Goal: Transaction & Acquisition: Purchase product/service

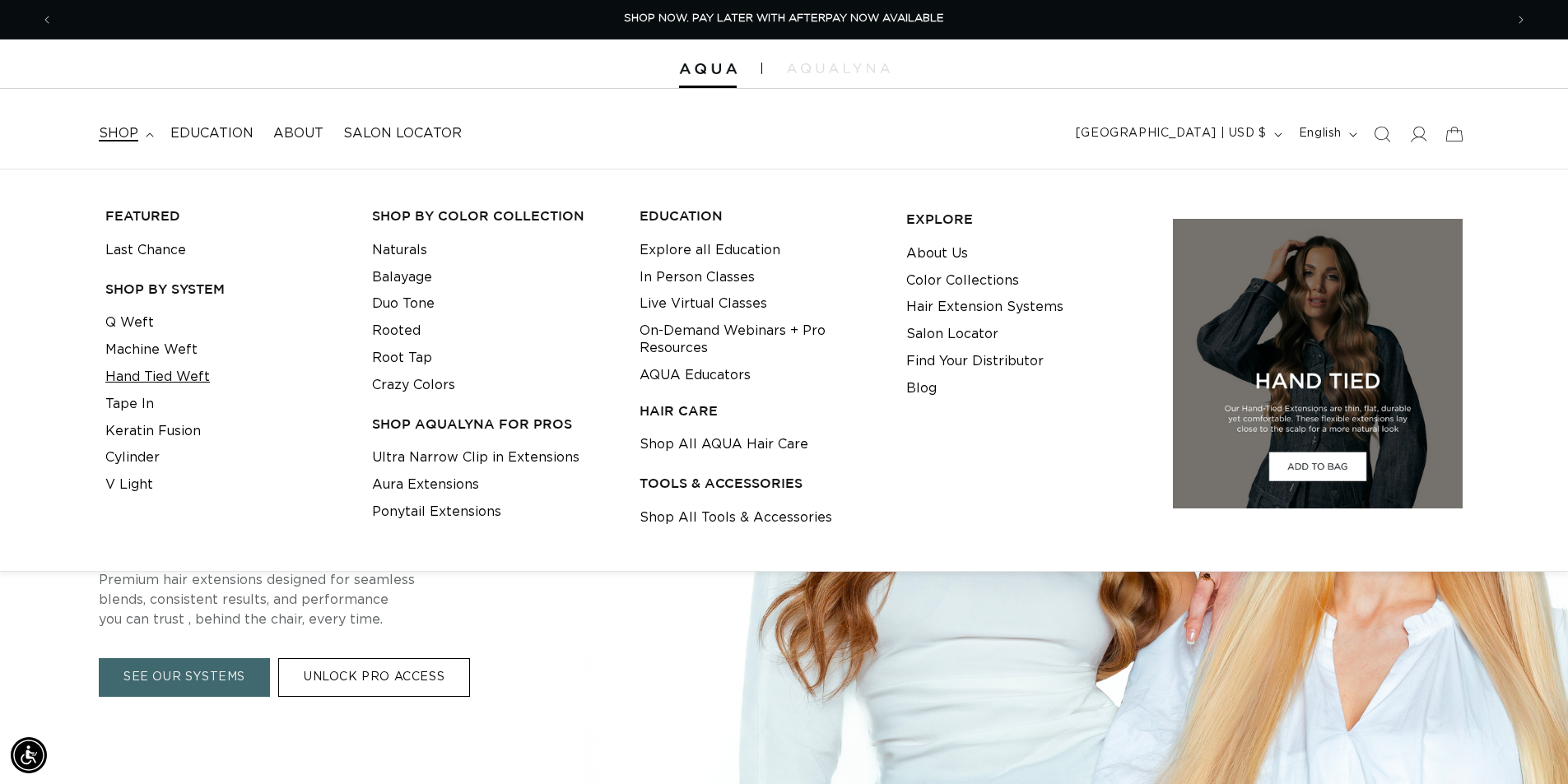
scroll to position [0, 1450]
click at [145, 397] on link "Tape In" at bounding box center [130, 404] width 49 height 28
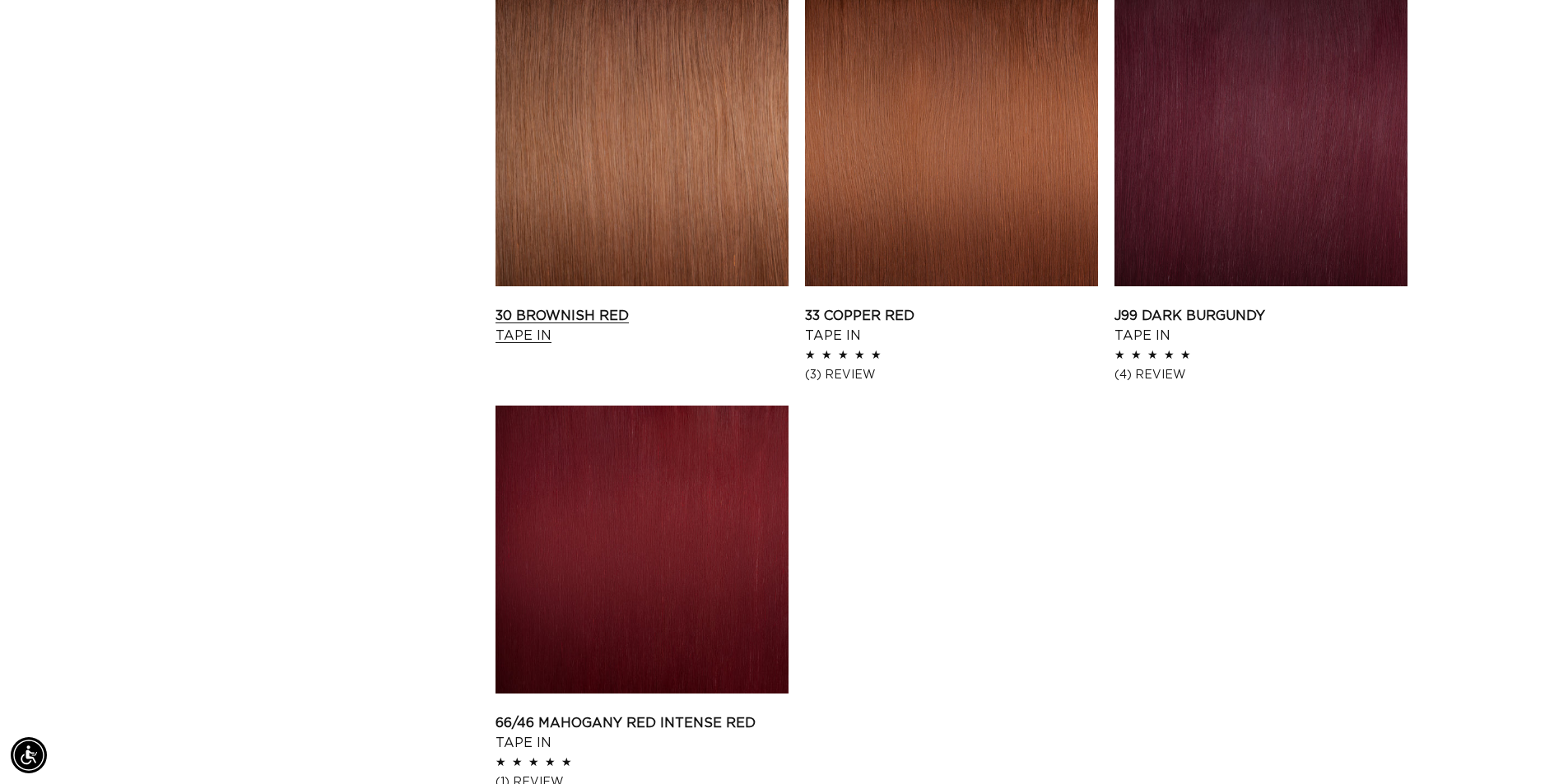
scroll to position [2551, 0]
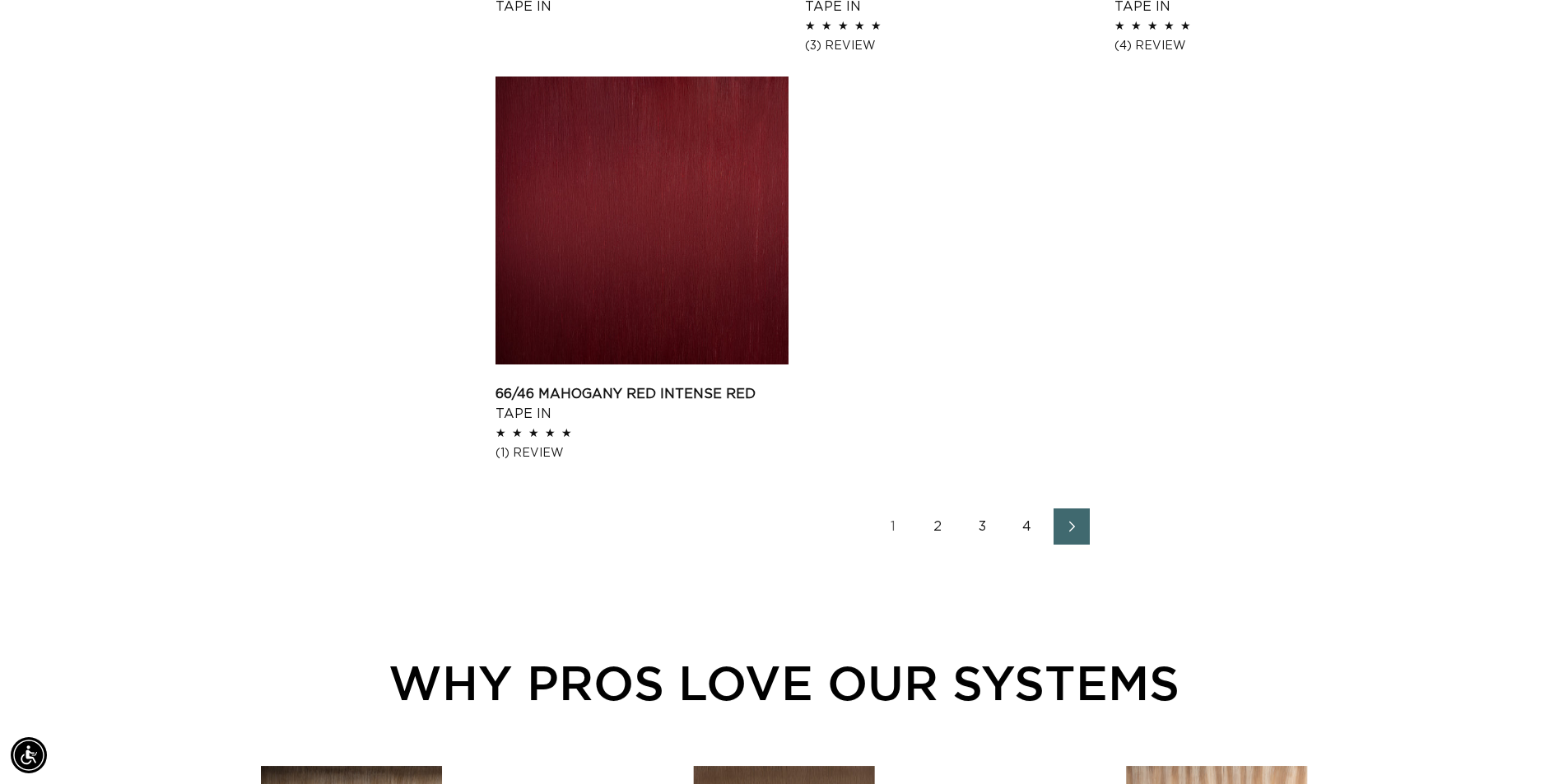
click at [1069, 517] on span "Next page" at bounding box center [1071, 526] width 11 height 19
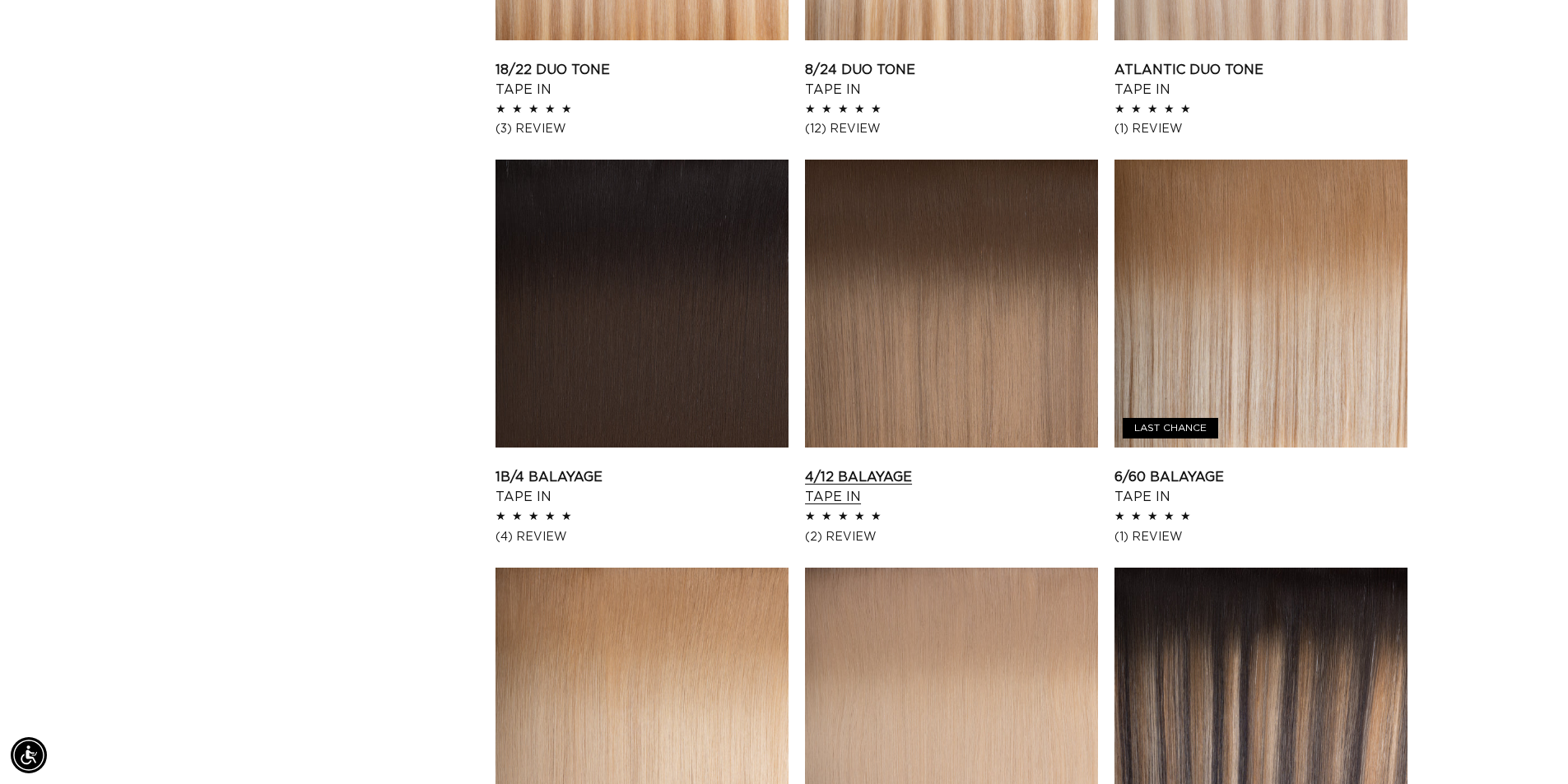
scroll to position [1646, 0]
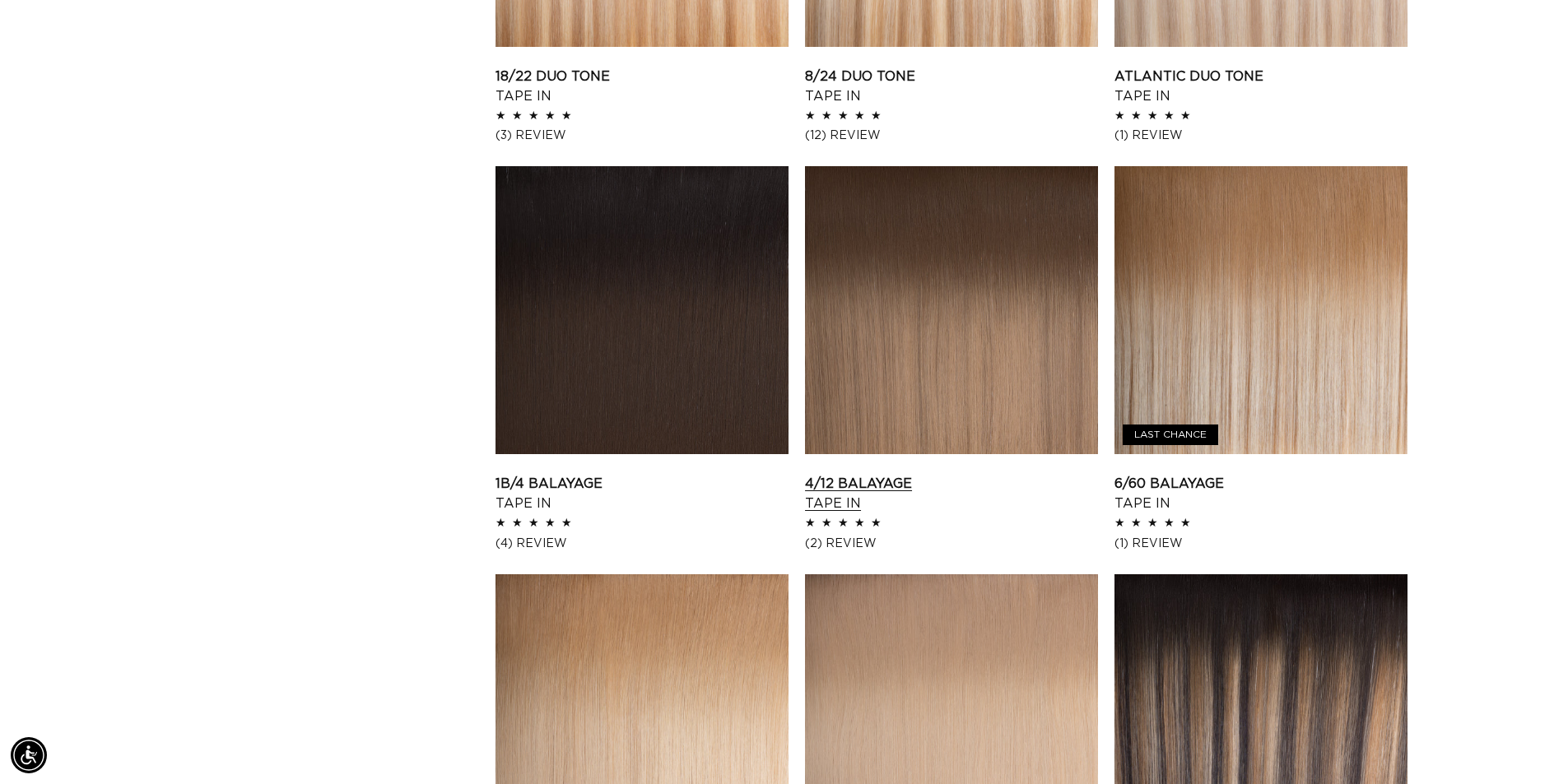
click at [983, 474] on link "4/12 Balayage Tape In" at bounding box center [951, 494] width 293 height 40
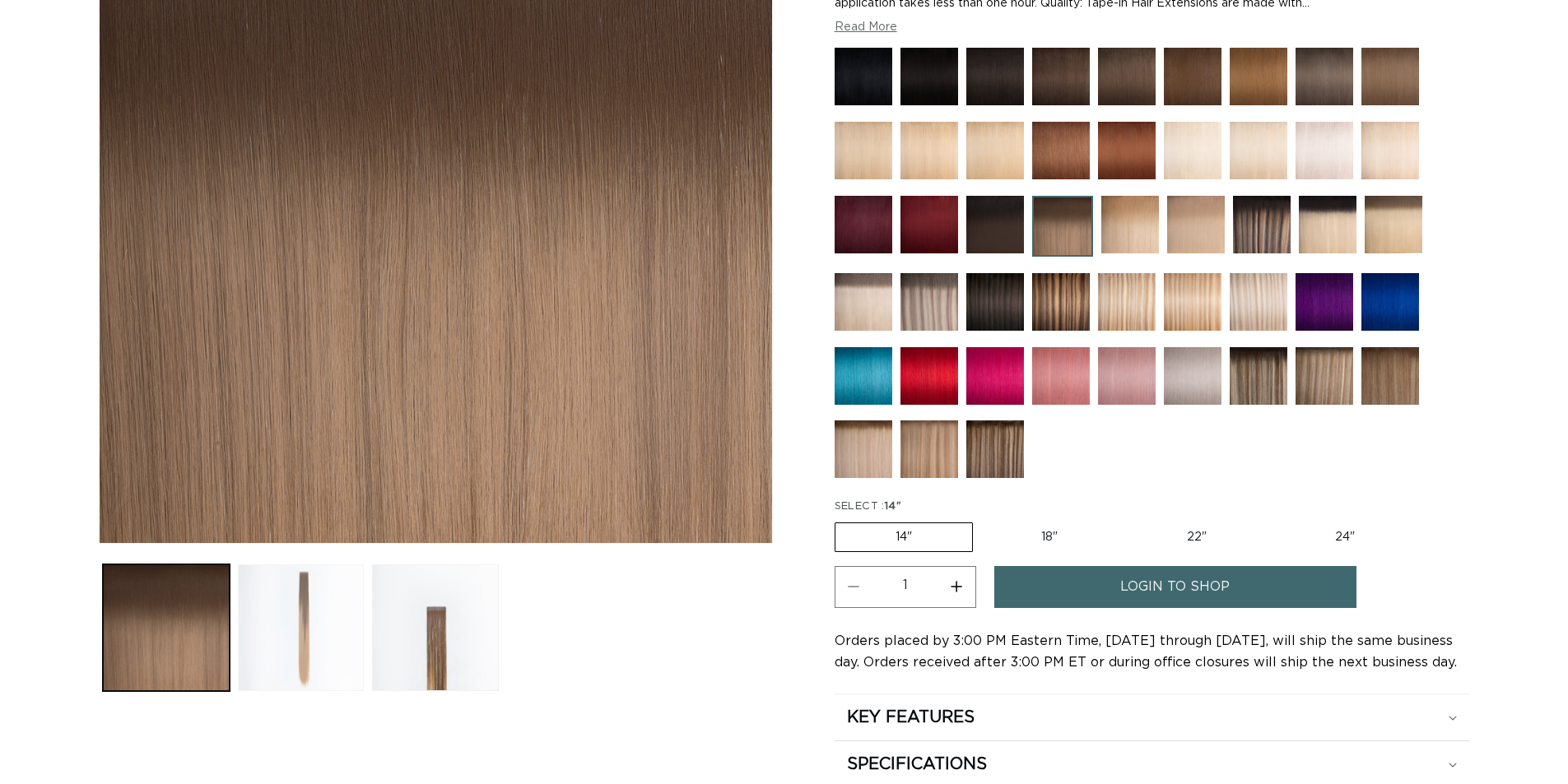
click at [322, 626] on button "Load image 2 in gallery view" at bounding box center [301, 628] width 127 height 127
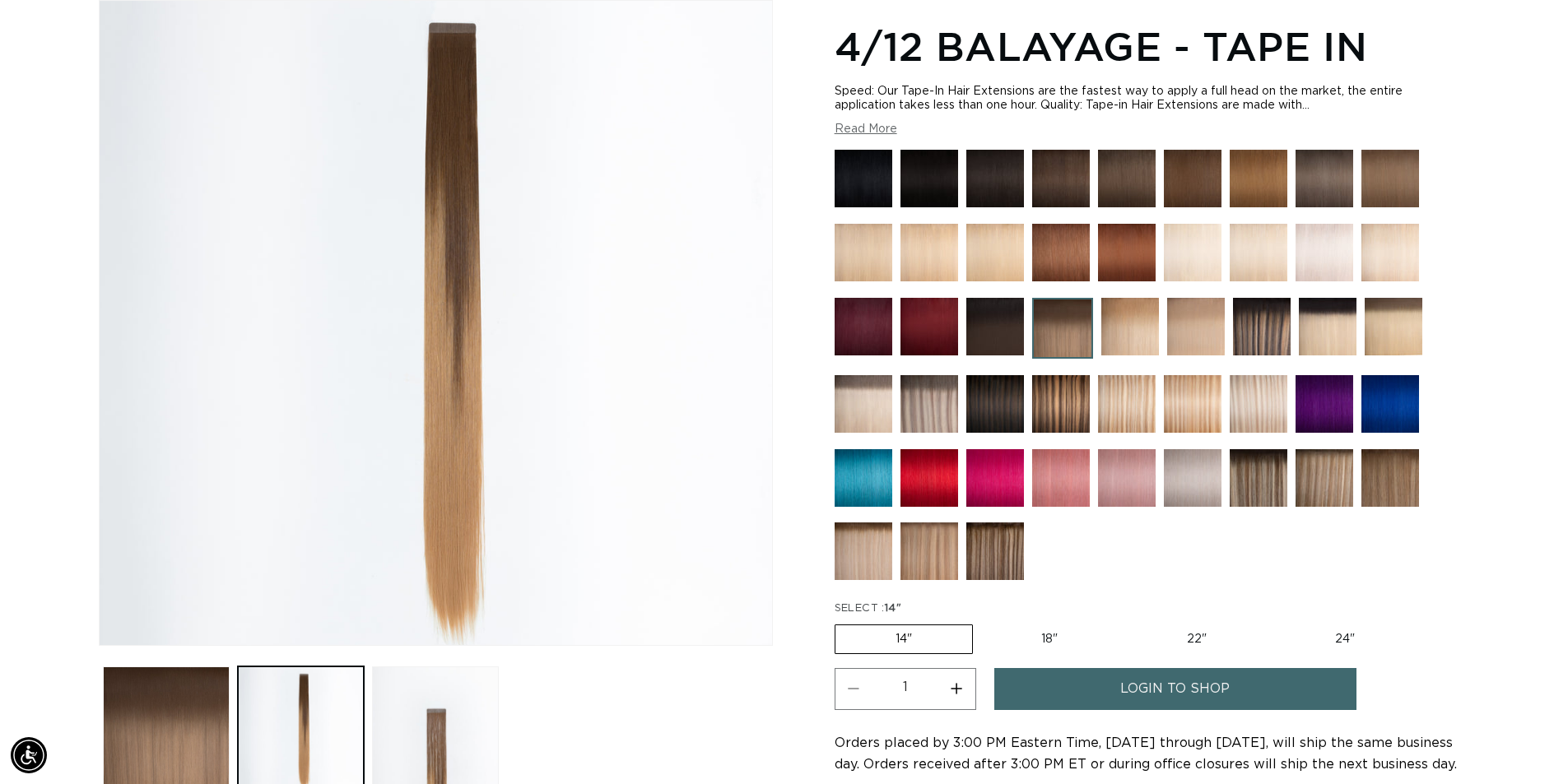
scroll to position [0, 2902]
click at [1285, 185] on img at bounding box center [1258, 178] width 58 height 58
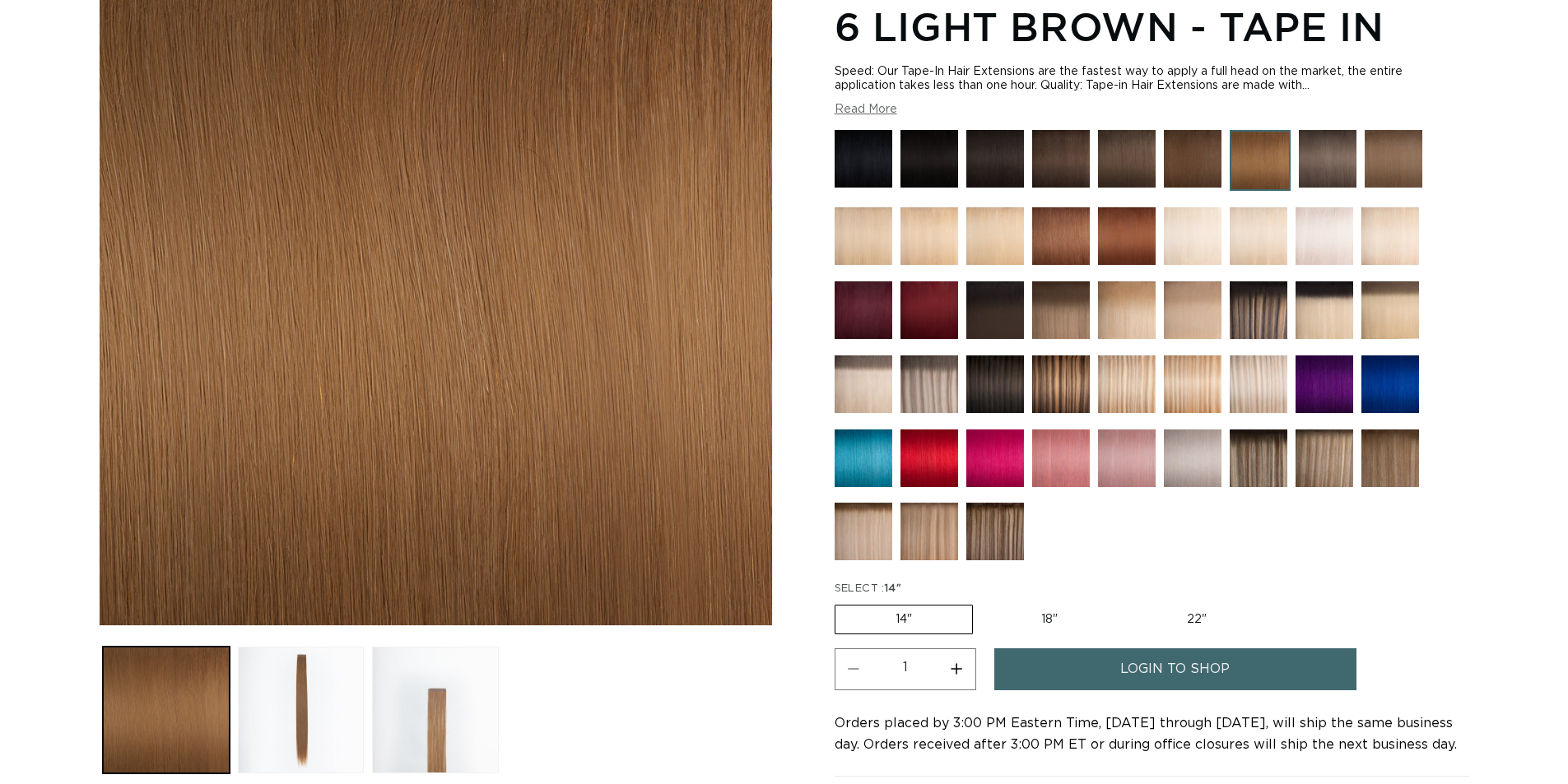
click at [1392, 179] on img at bounding box center [1392, 158] width 58 height 58
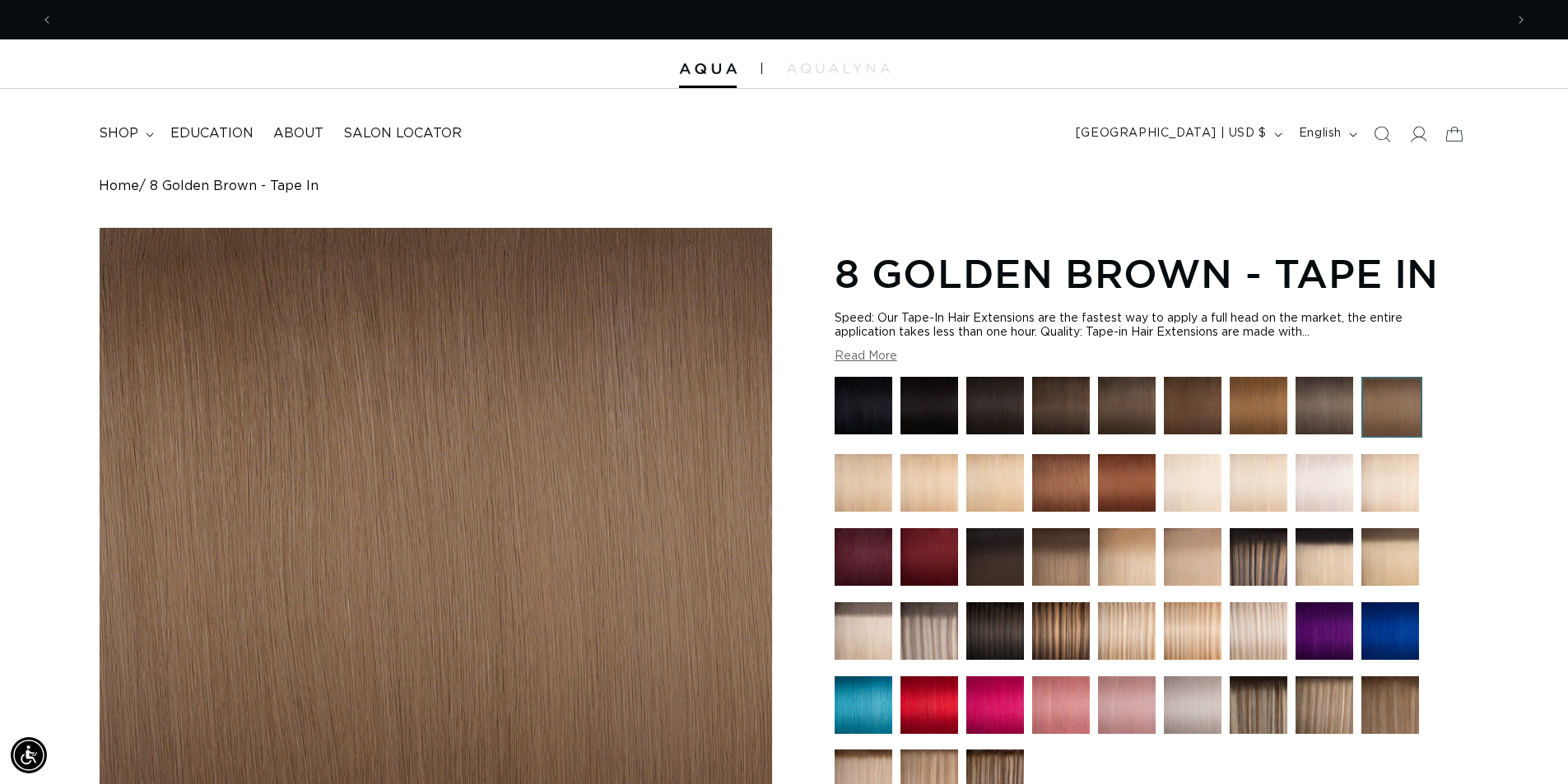
scroll to position [0, 2902]
click at [832, 477] on div "Skip to product information Open media 1 in modal Open media 2 in modal Open me…" at bounding box center [783, 696] width 1370 height 937
click at [853, 481] on img at bounding box center [863, 483] width 58 height 58
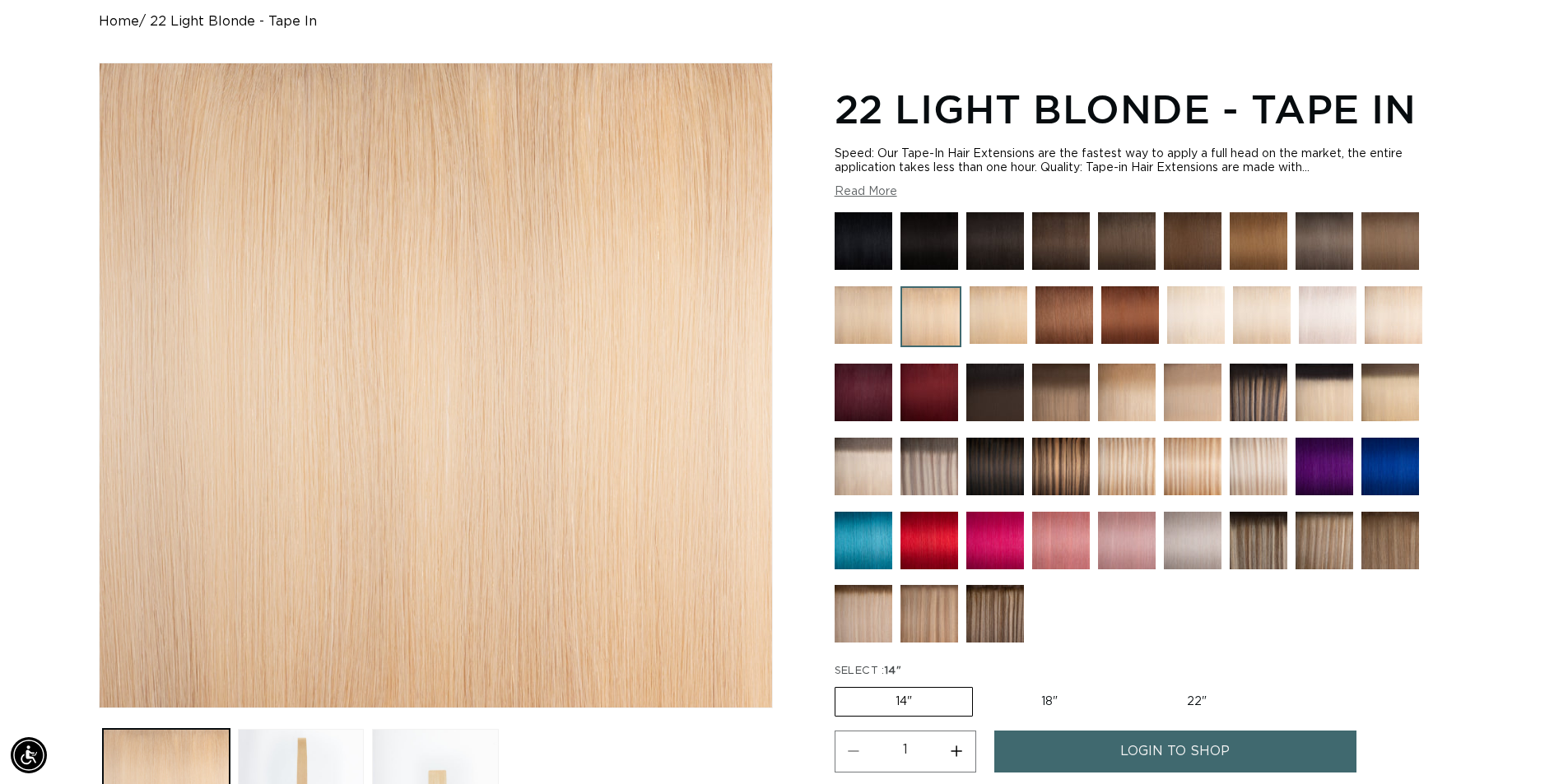
scroll to position [0, 2902]
click at [1405, 226] on img at bounding box center [1390, 241] width 58 height 58
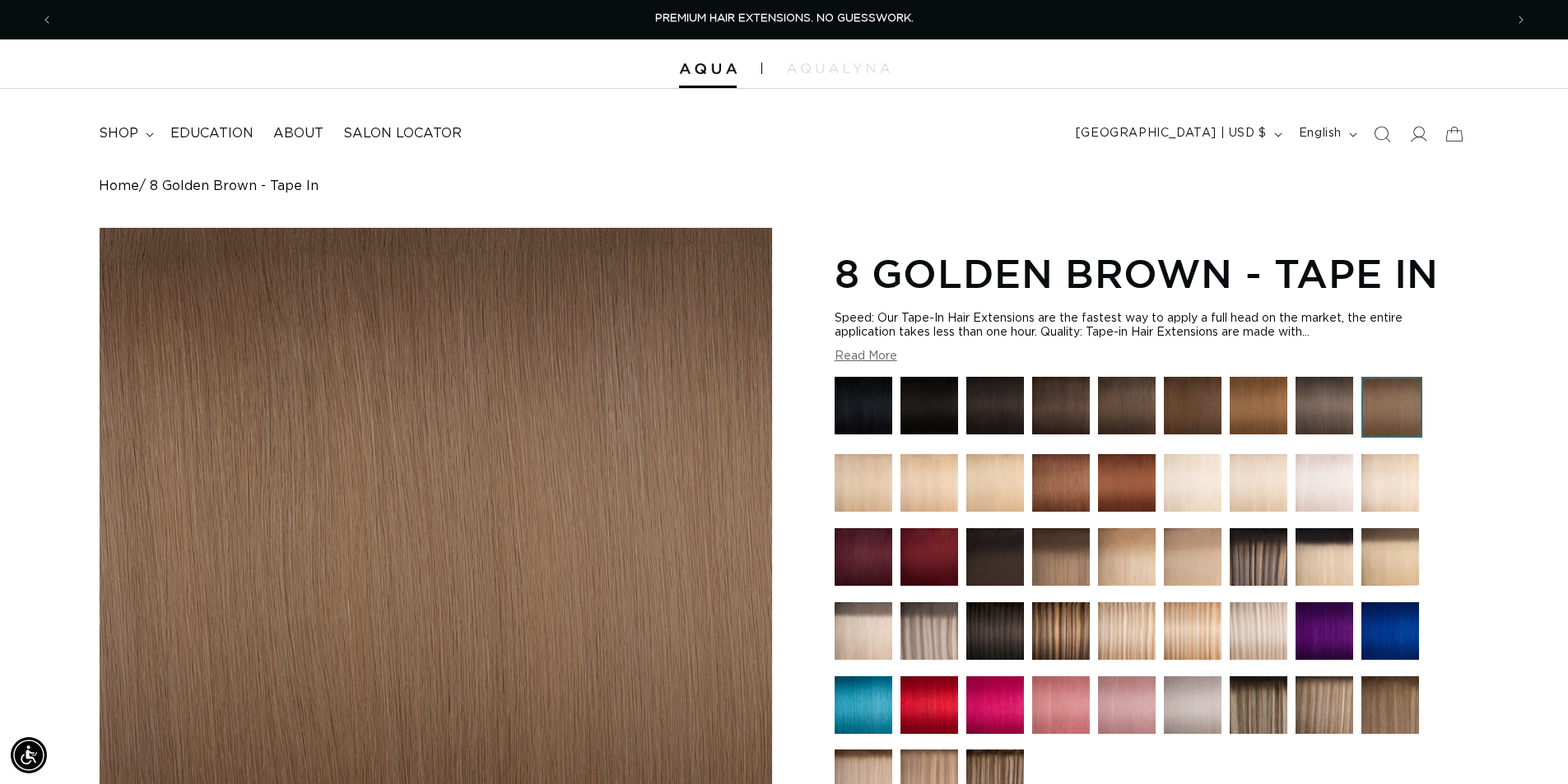
click at [1324, 400] on img at bounding box center [1324, 405] width 58 height 58
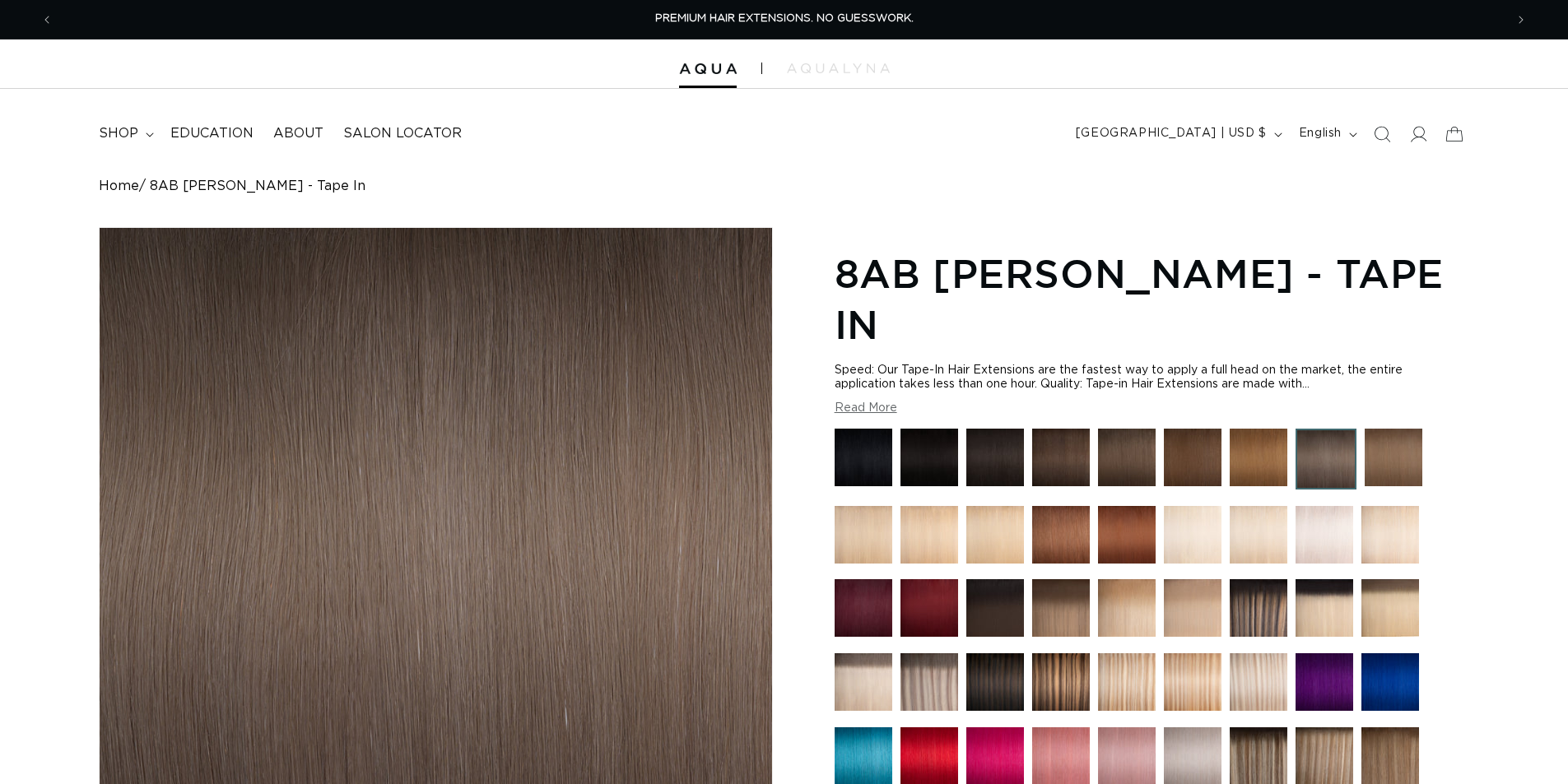
click at [1267, 428] on img at bounding box center [1258, 457] width 58 height 58
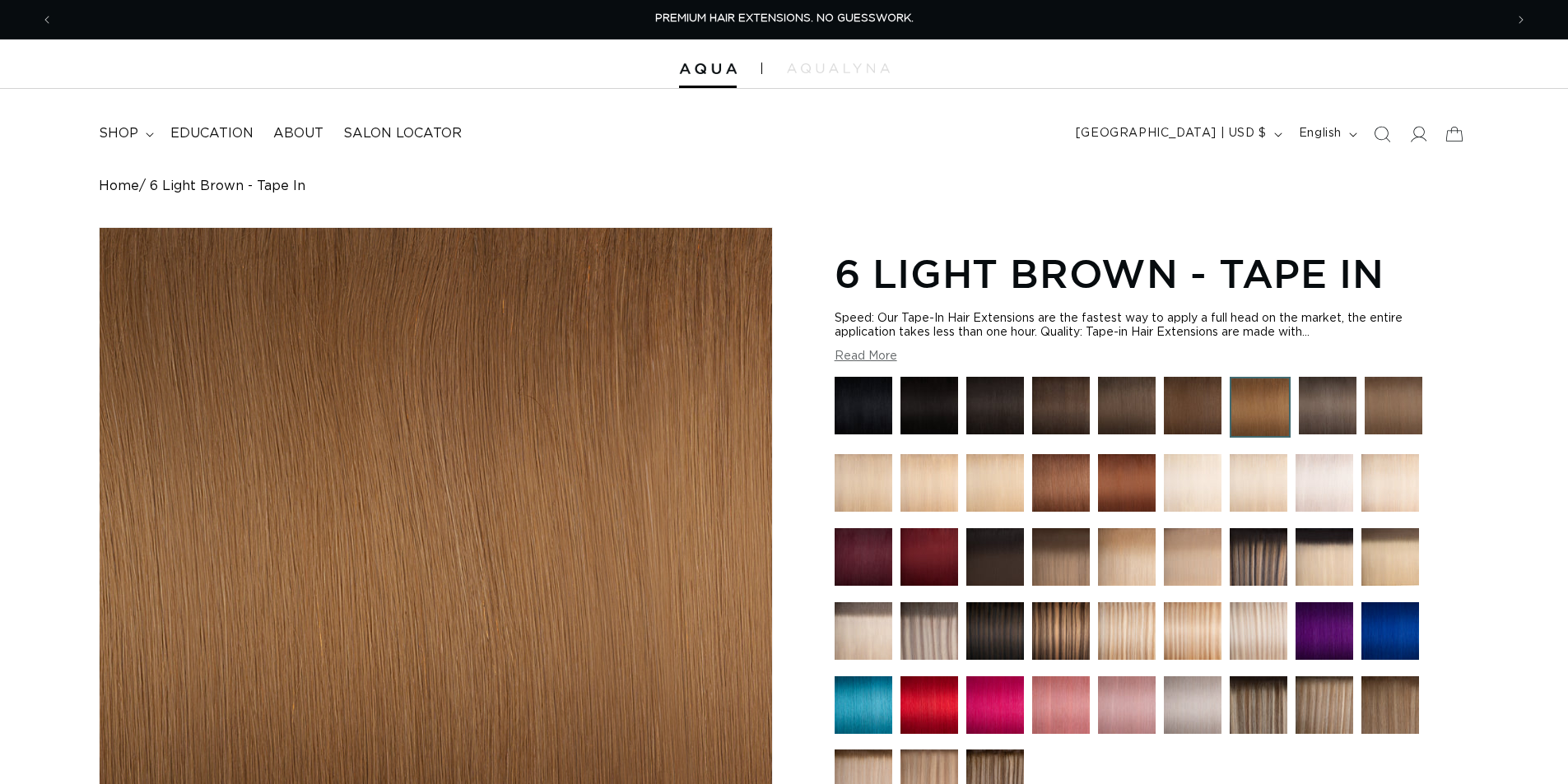
click at [1177, 417] on img at bounding box center [1192, 405] width 58 height 58
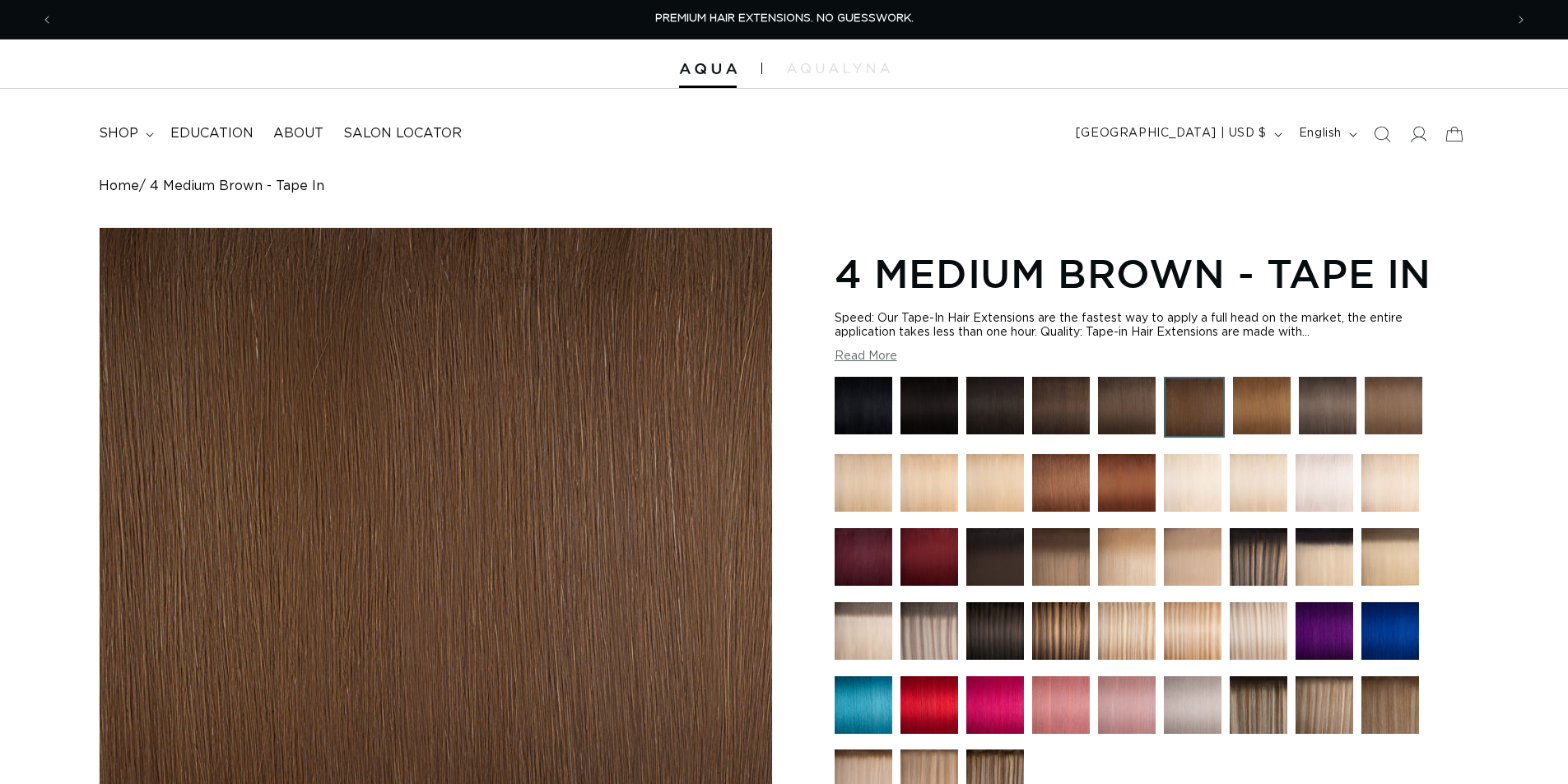
click at [1143, 409] on img at bounding box center [1126, 405] width 58 height 58
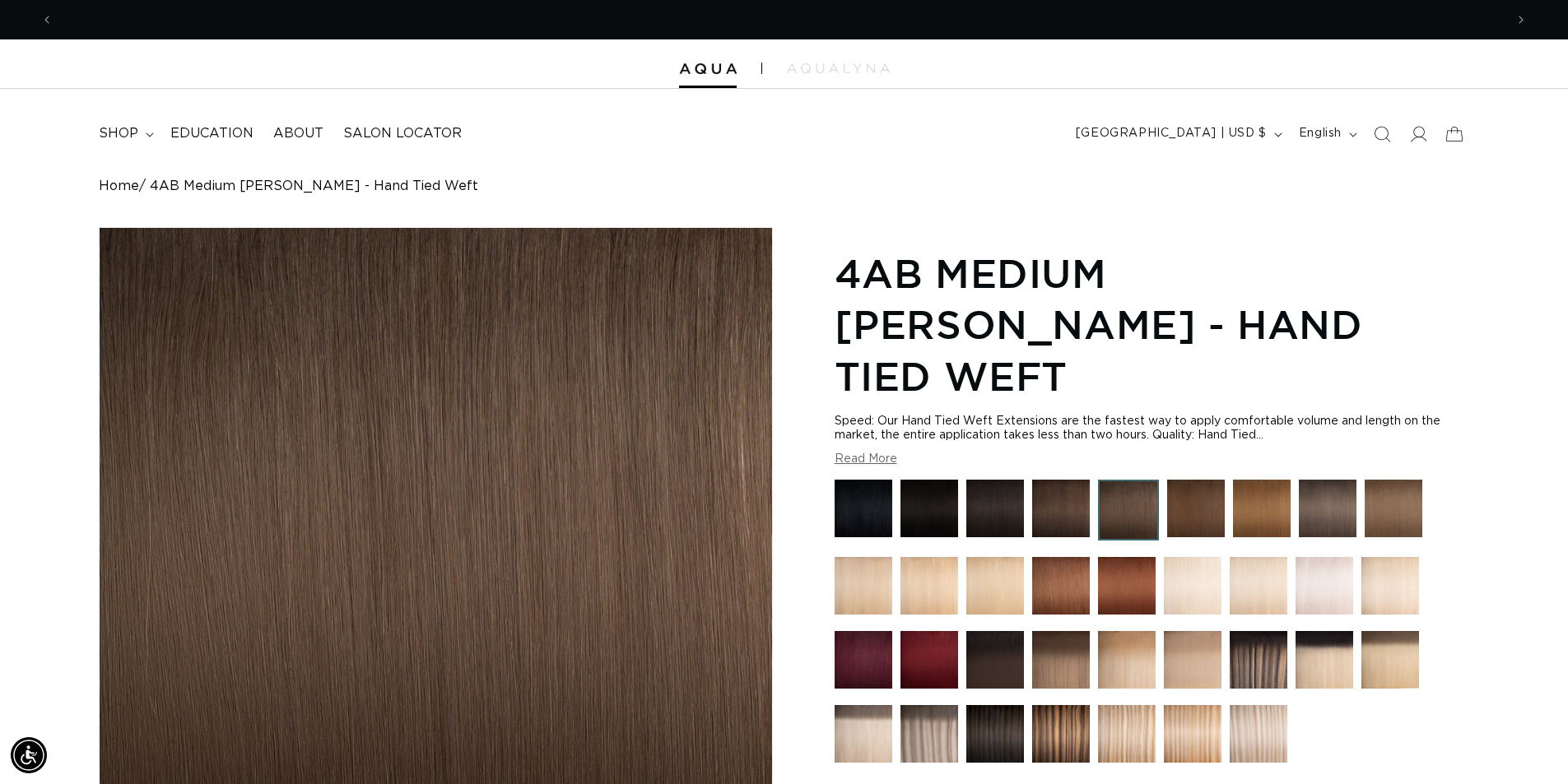
scroll to position [0, 1450]
click at [1387, 480] on img at bounding box center [1392, 508] width 58 height 58
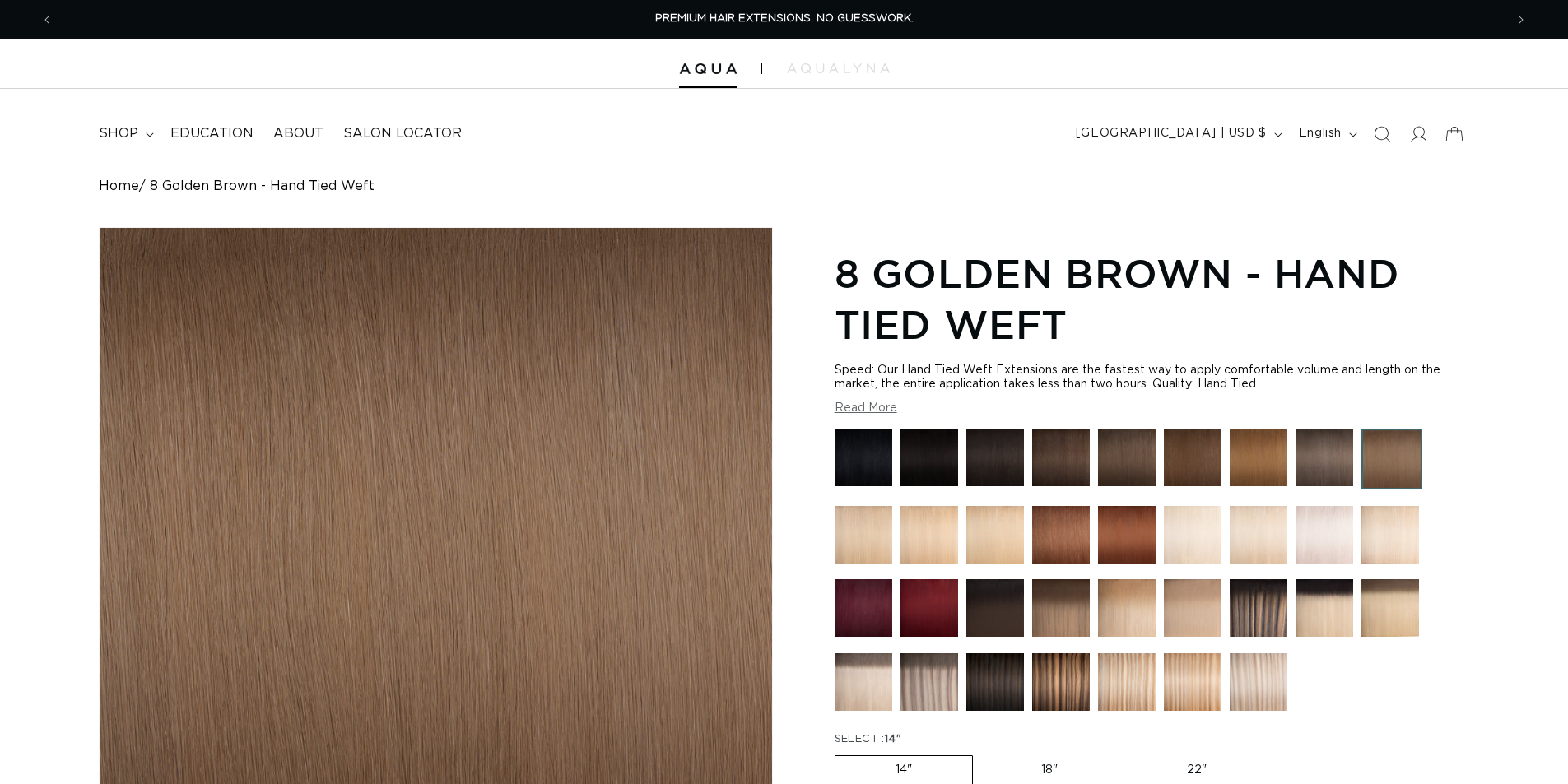
click at [1346, 469] on img at bounding box center [1324, 457] width 58 height 58
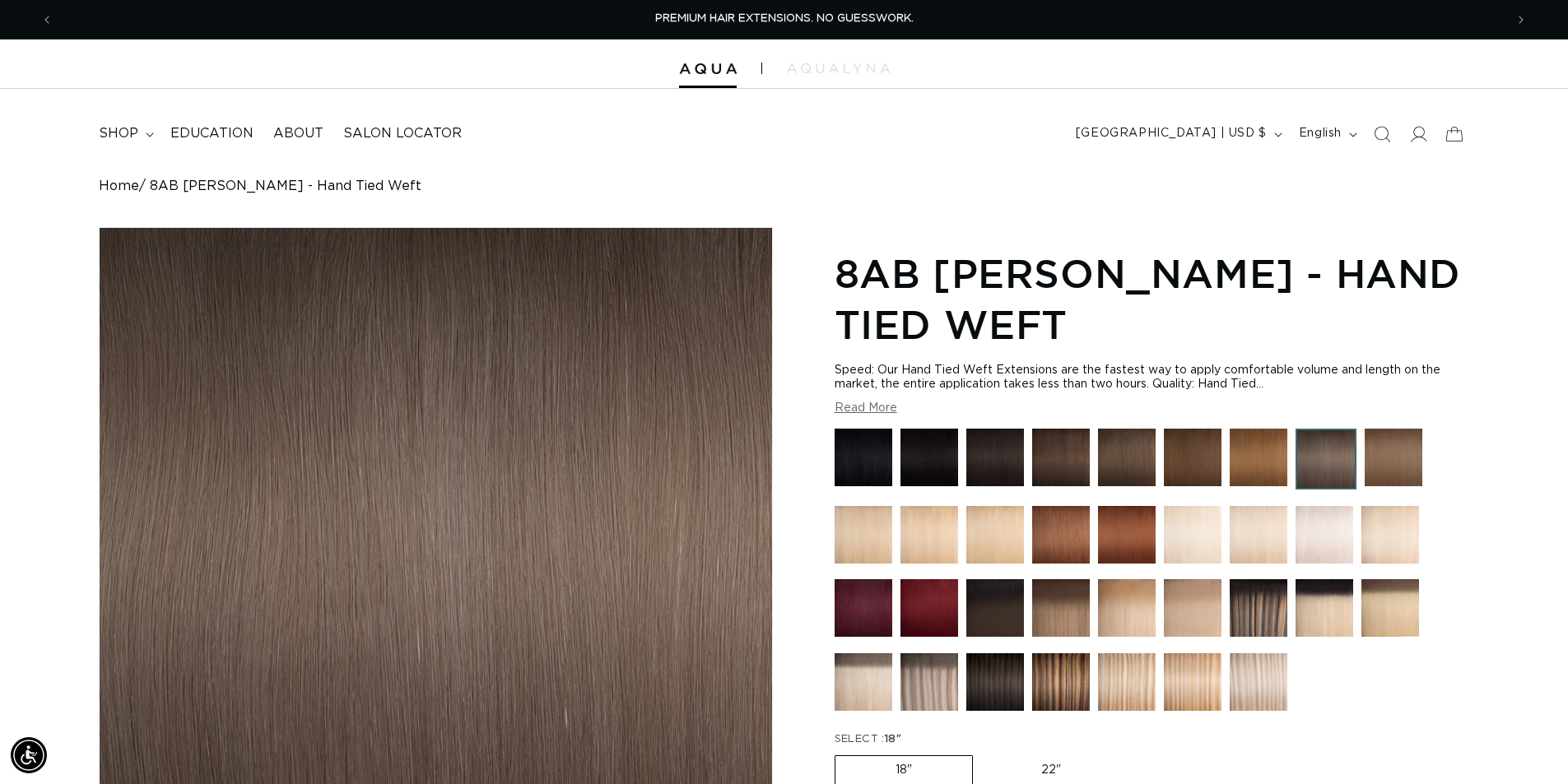
click at [1250, 450] on img at bounding box center [1258, 457] width 58 height 58
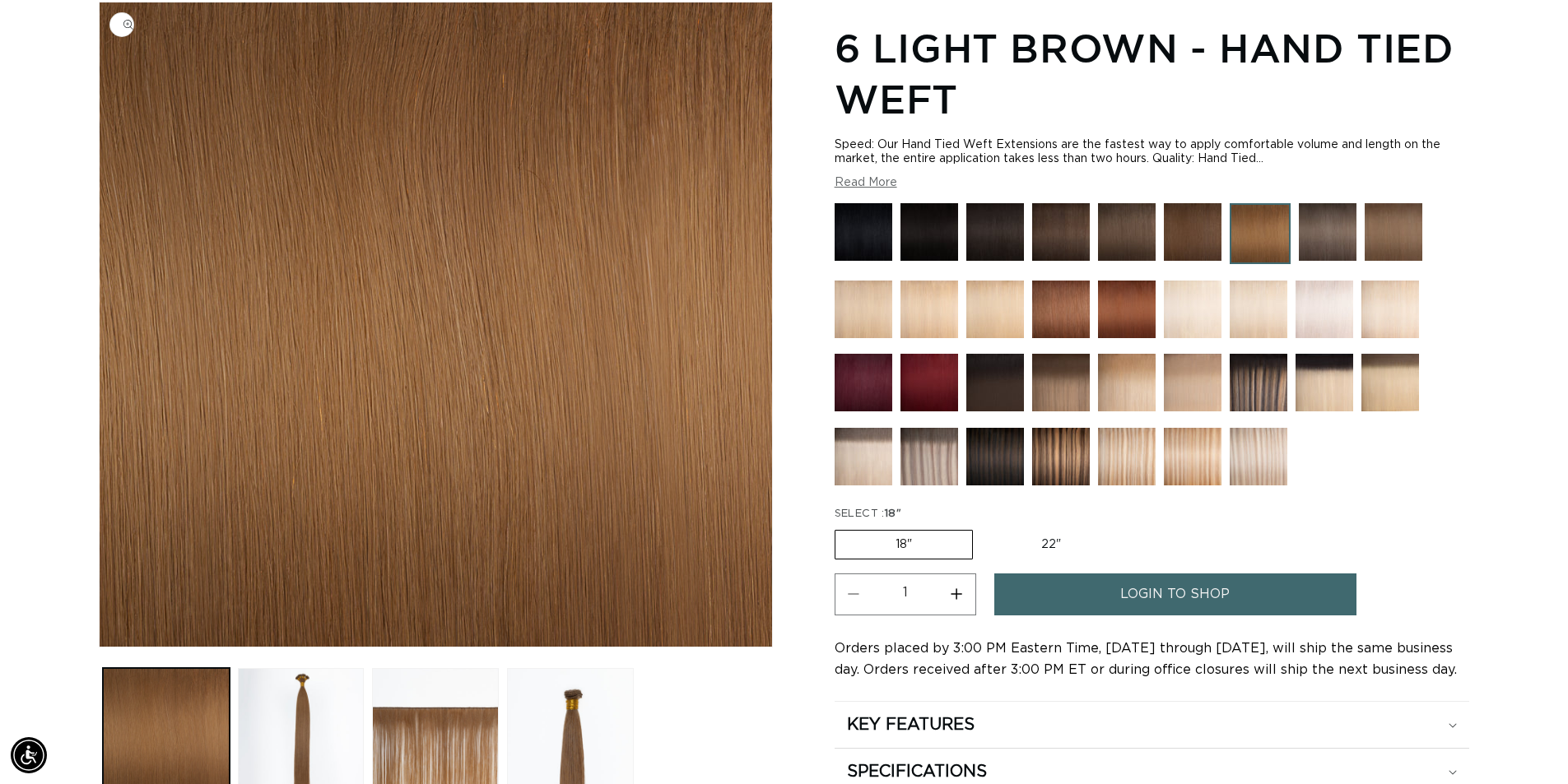
scroll to position [329, 0]
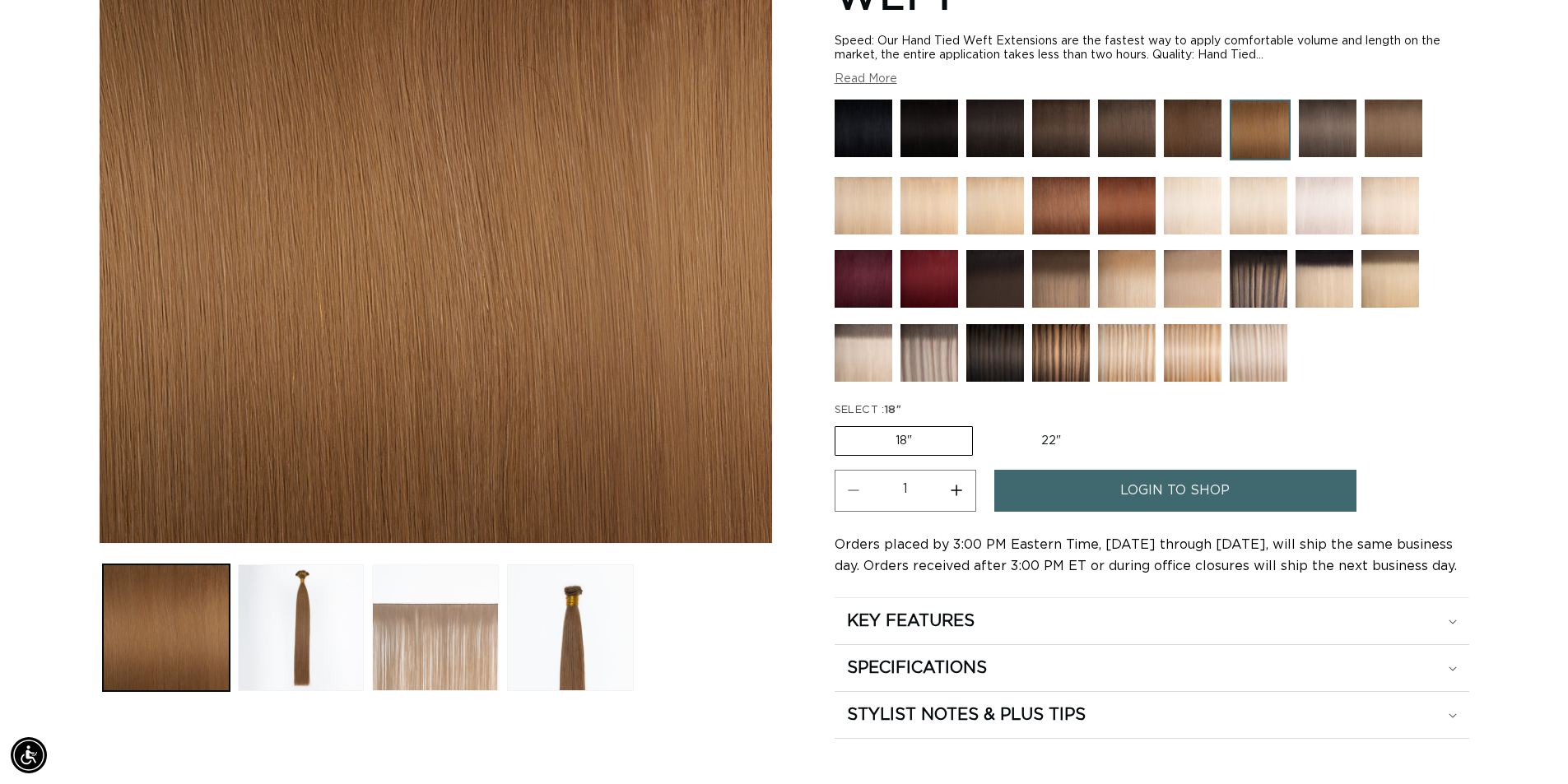
drag, startPoint x: 430, startPoint y: 641, endPoint x: 442, endPoint y: 623, distance: 21.6
click at [434, 641] on button "Load image 3 in gallery view" at bounding box center [436, 628] width 127 height 127
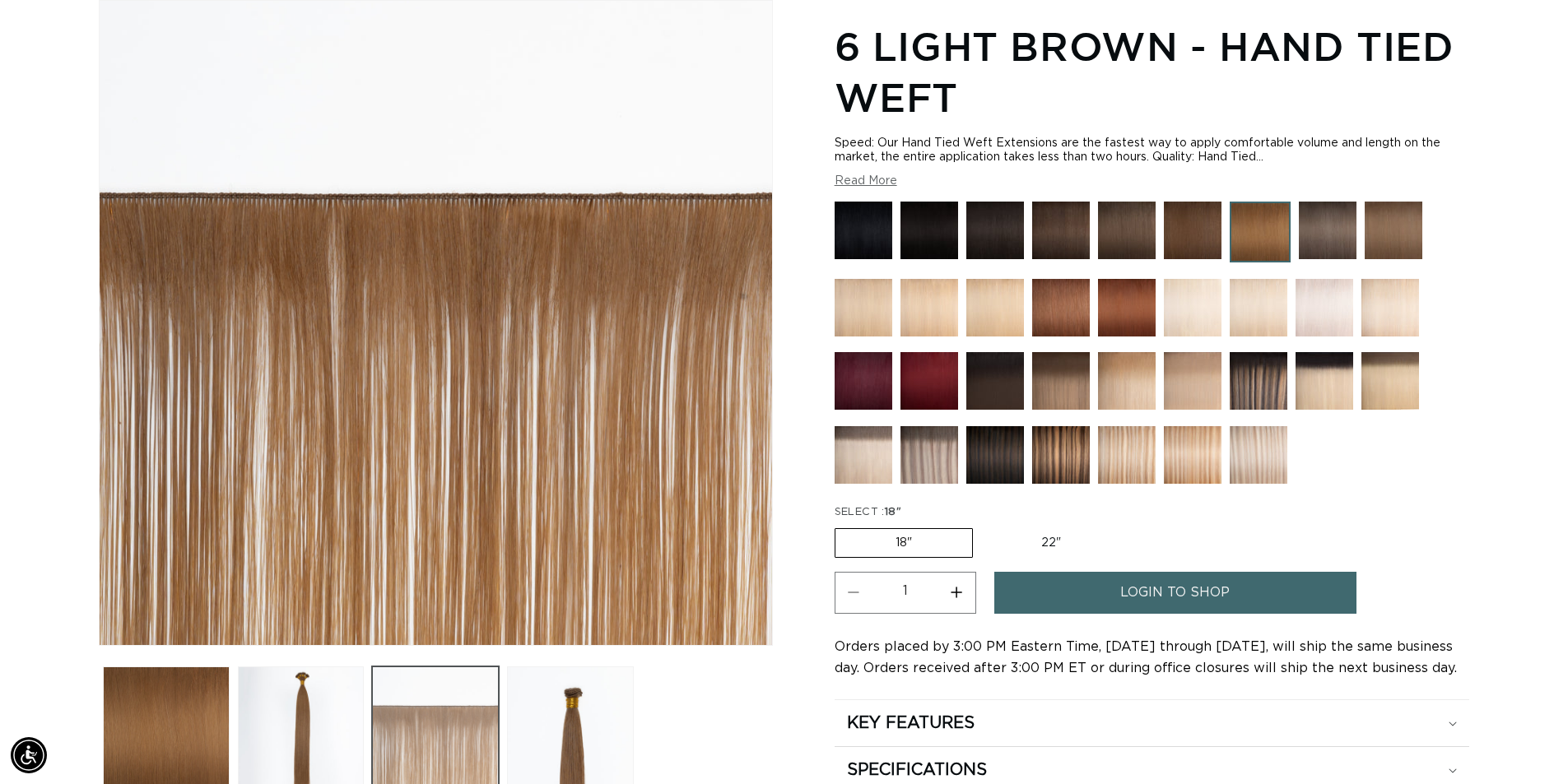
scroll to position [0, 2902]
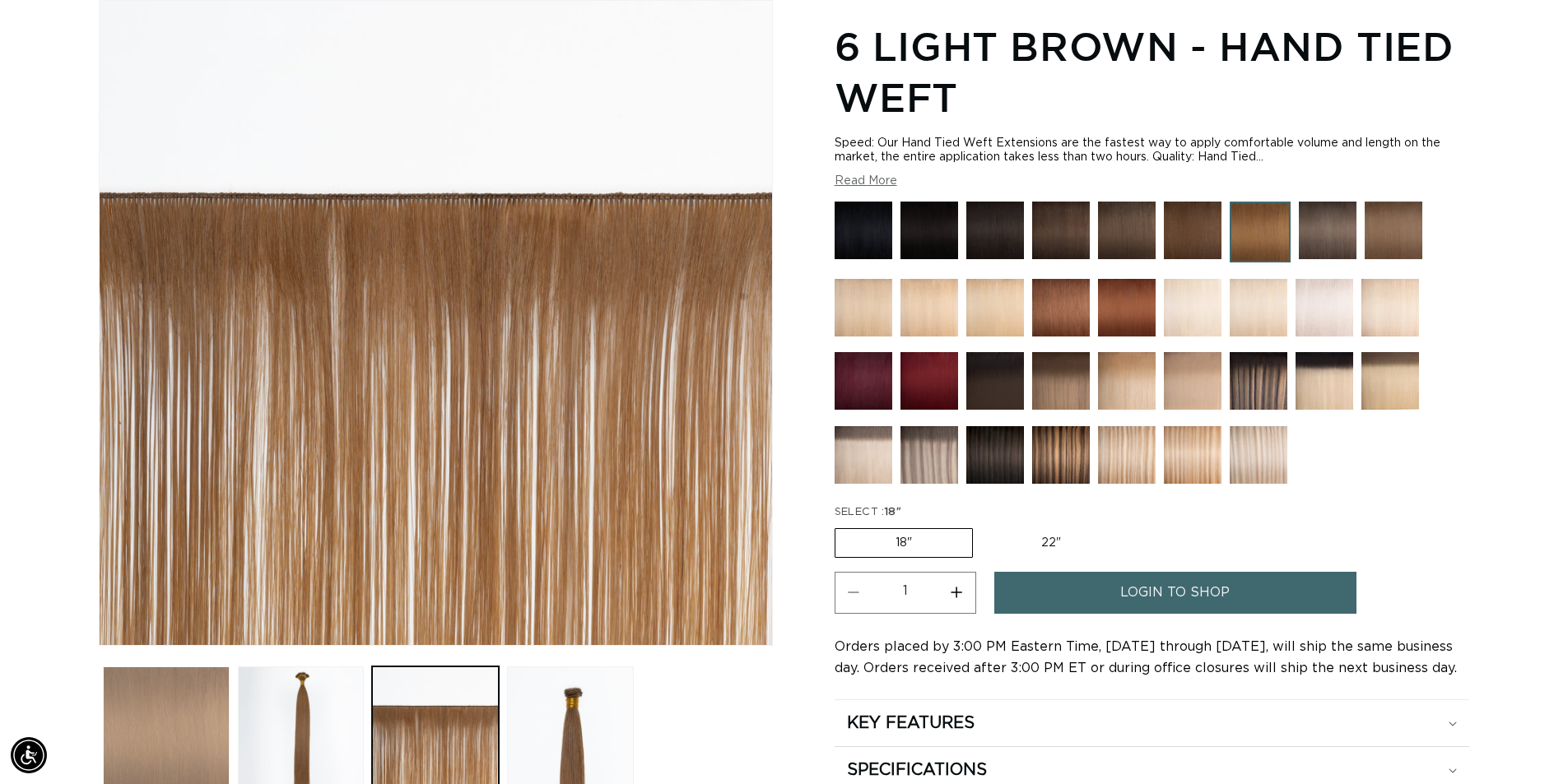
click at [177, 710] on button "Load image 1 in gallery view" at bounding box center [166, 730] width 127 height 127
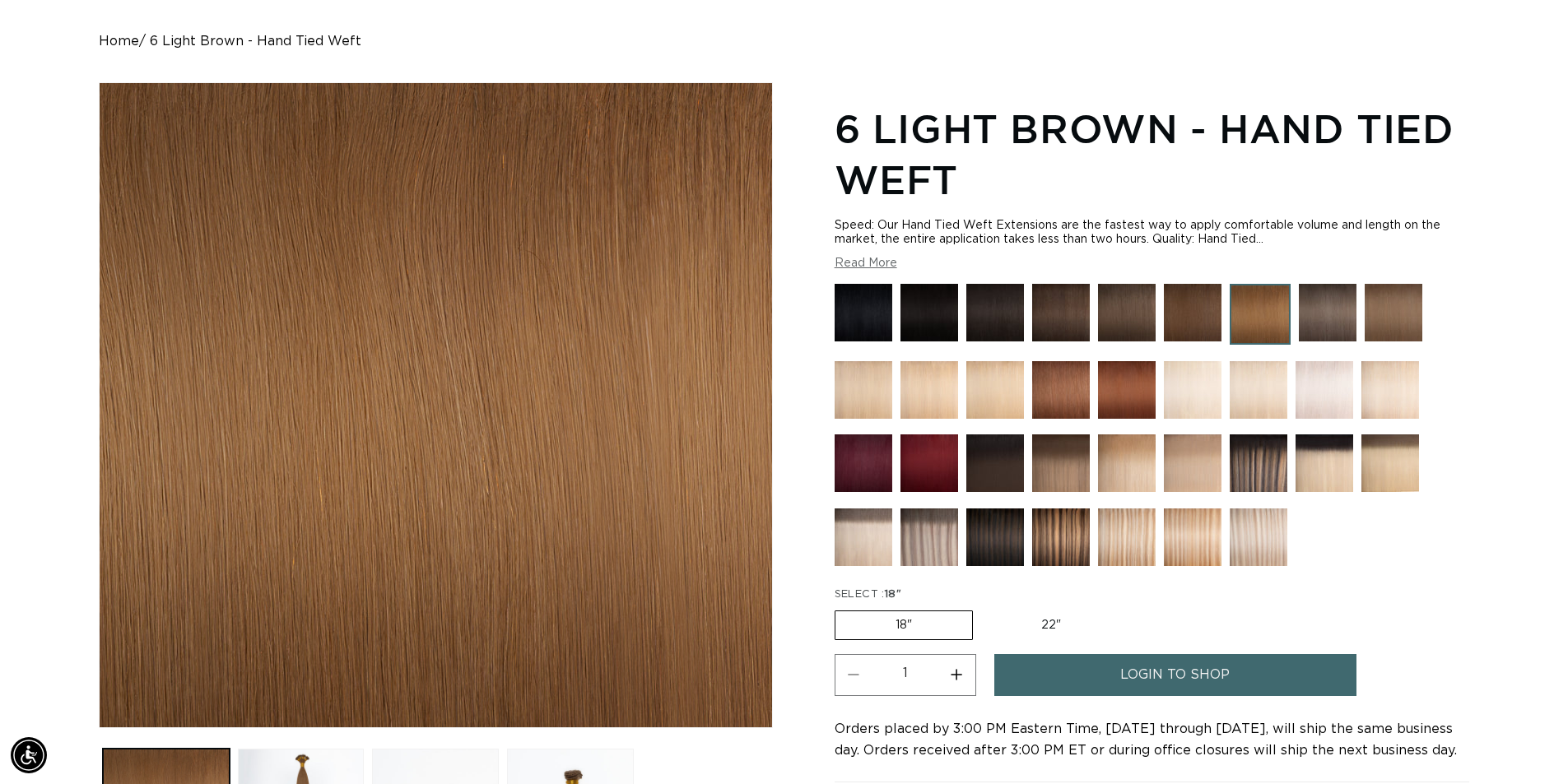
scroll to position [0, 0]
click at [1245, 321] on img at bounding box center [1260, 314] width 61 height 61
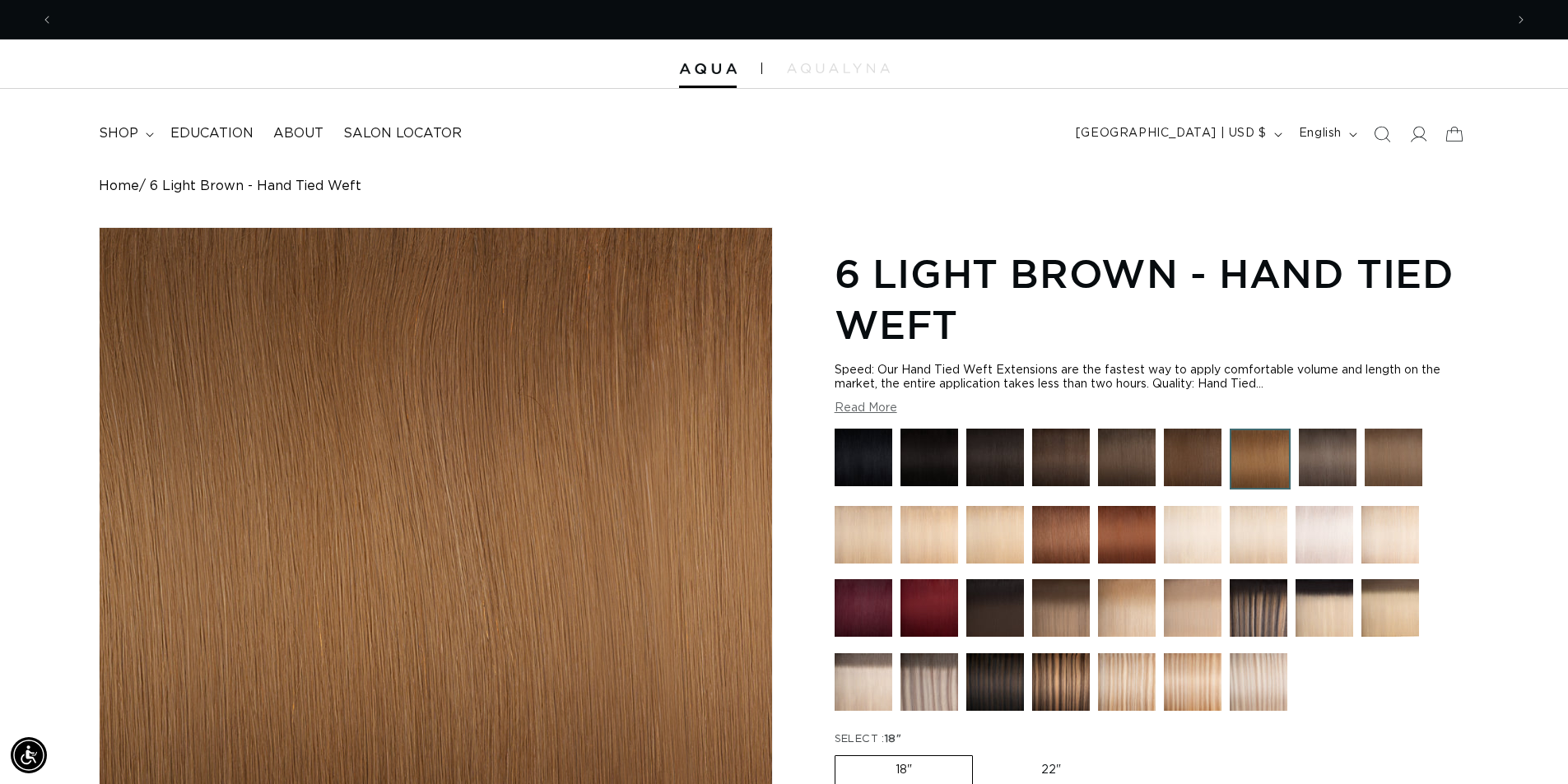
scroll to position [0, 1450]
click at [133, 128] on span "shop" at bounding box center [118, 133] width 40 height 17
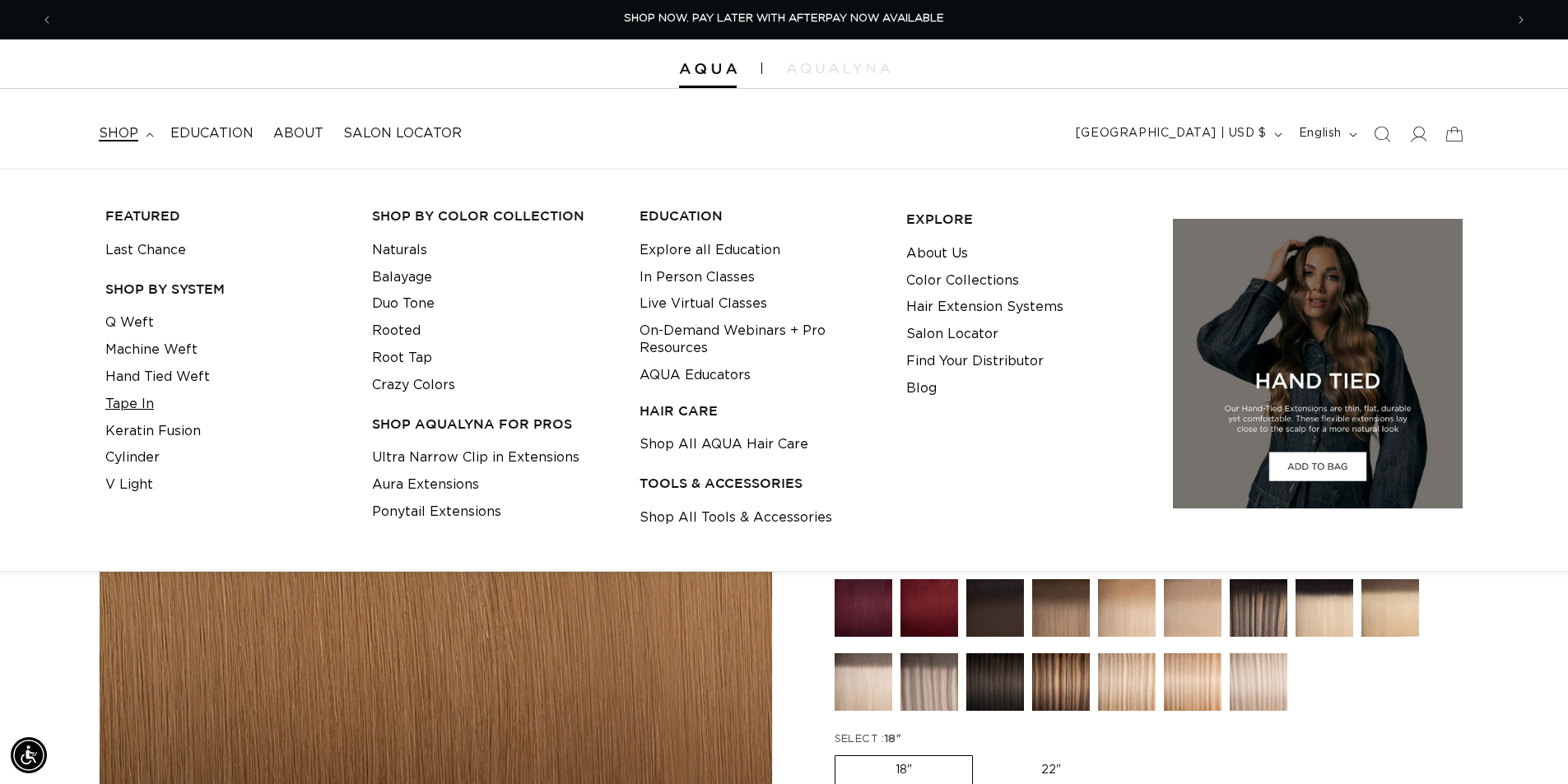
click at [137, 400] on link "Tape In" at bounding box center [130, 404] width 49 height 28
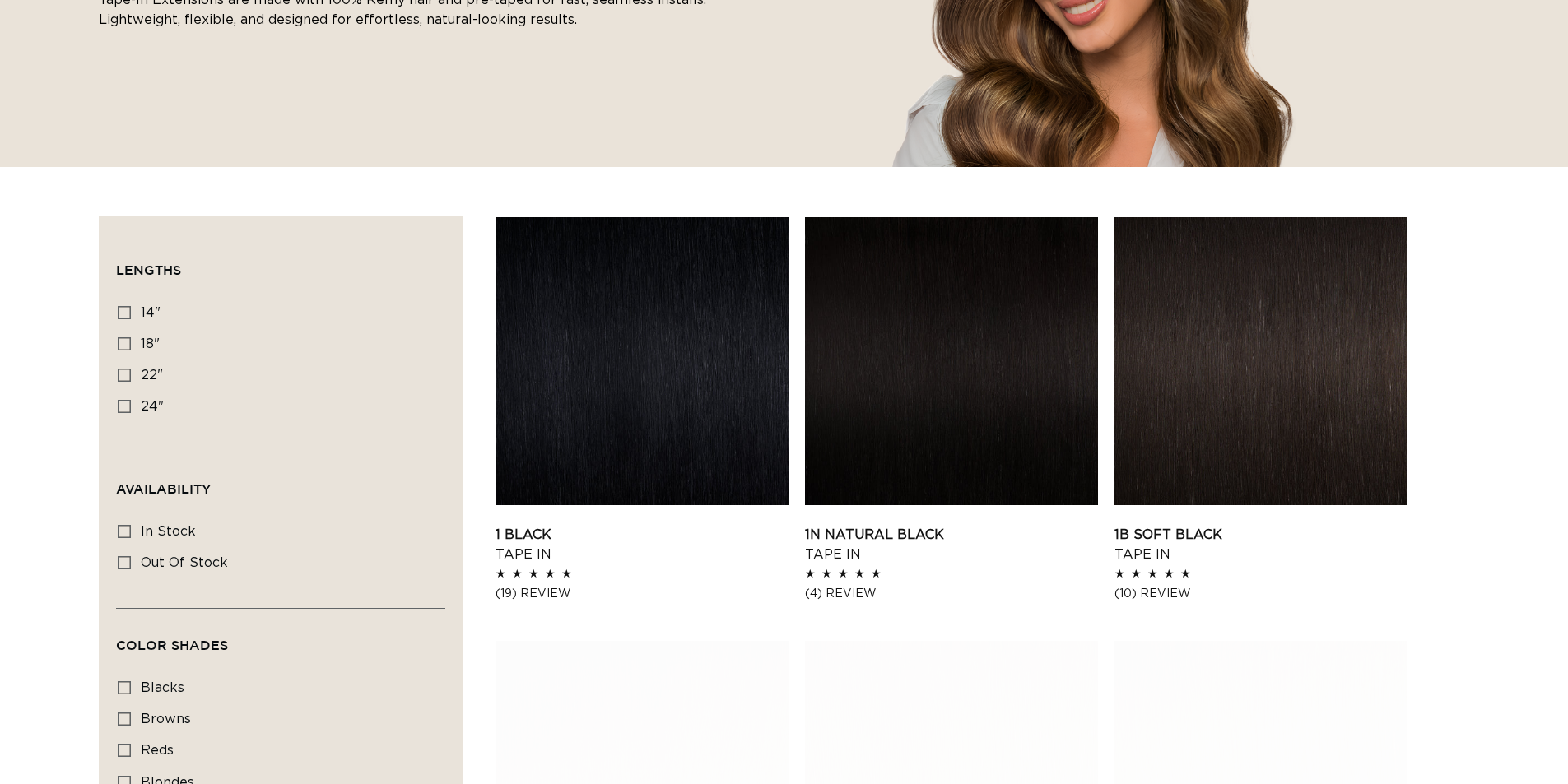
scroll to position [412, 0]
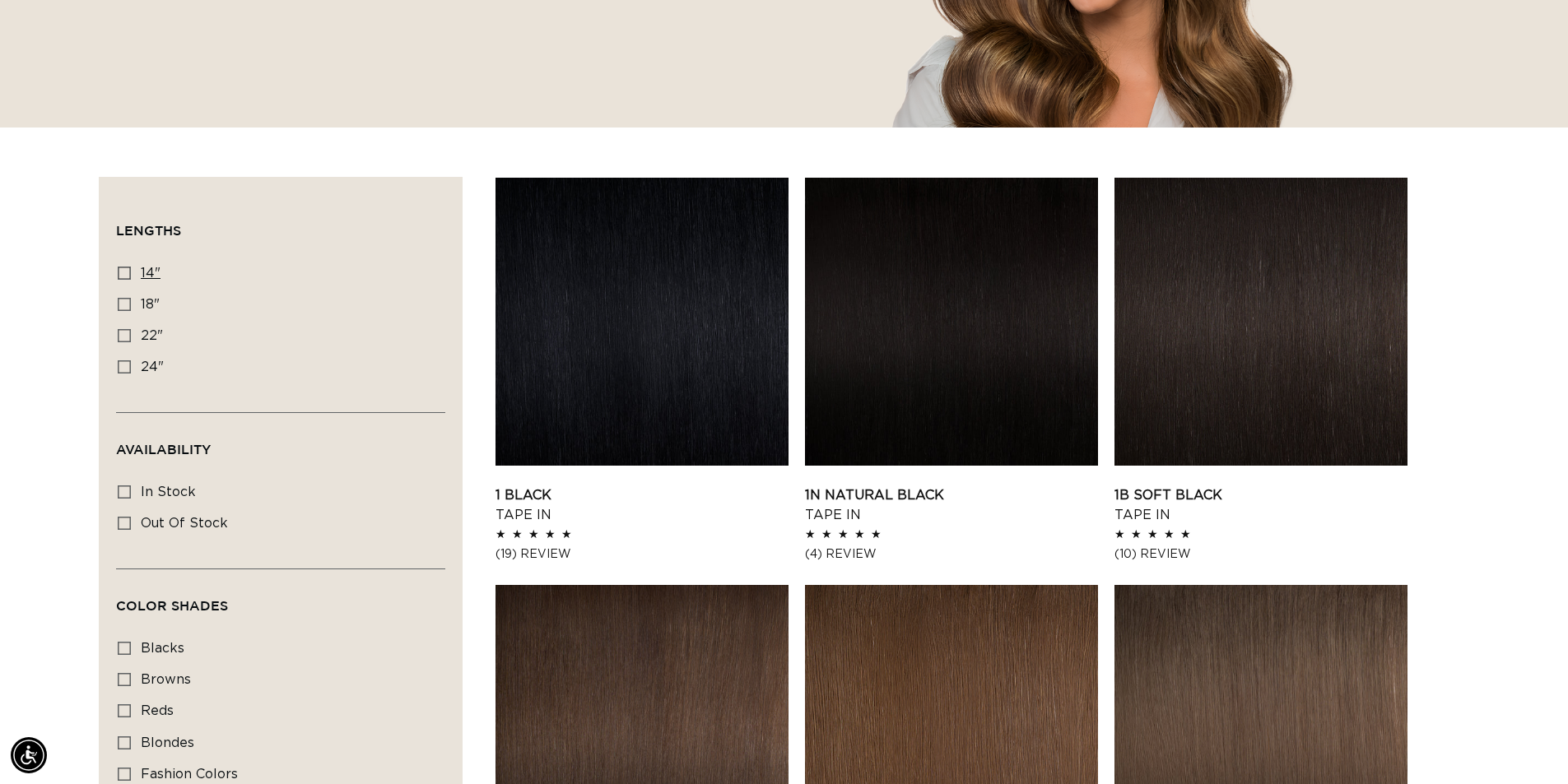
click at [126, 271] on icon at bounding box center [124, 273] width 13 height 13
click at [126, 271] on input "14" 14" (35 products)" at bounding box center [124, 273] width 13 height 13
checkbox input "true"
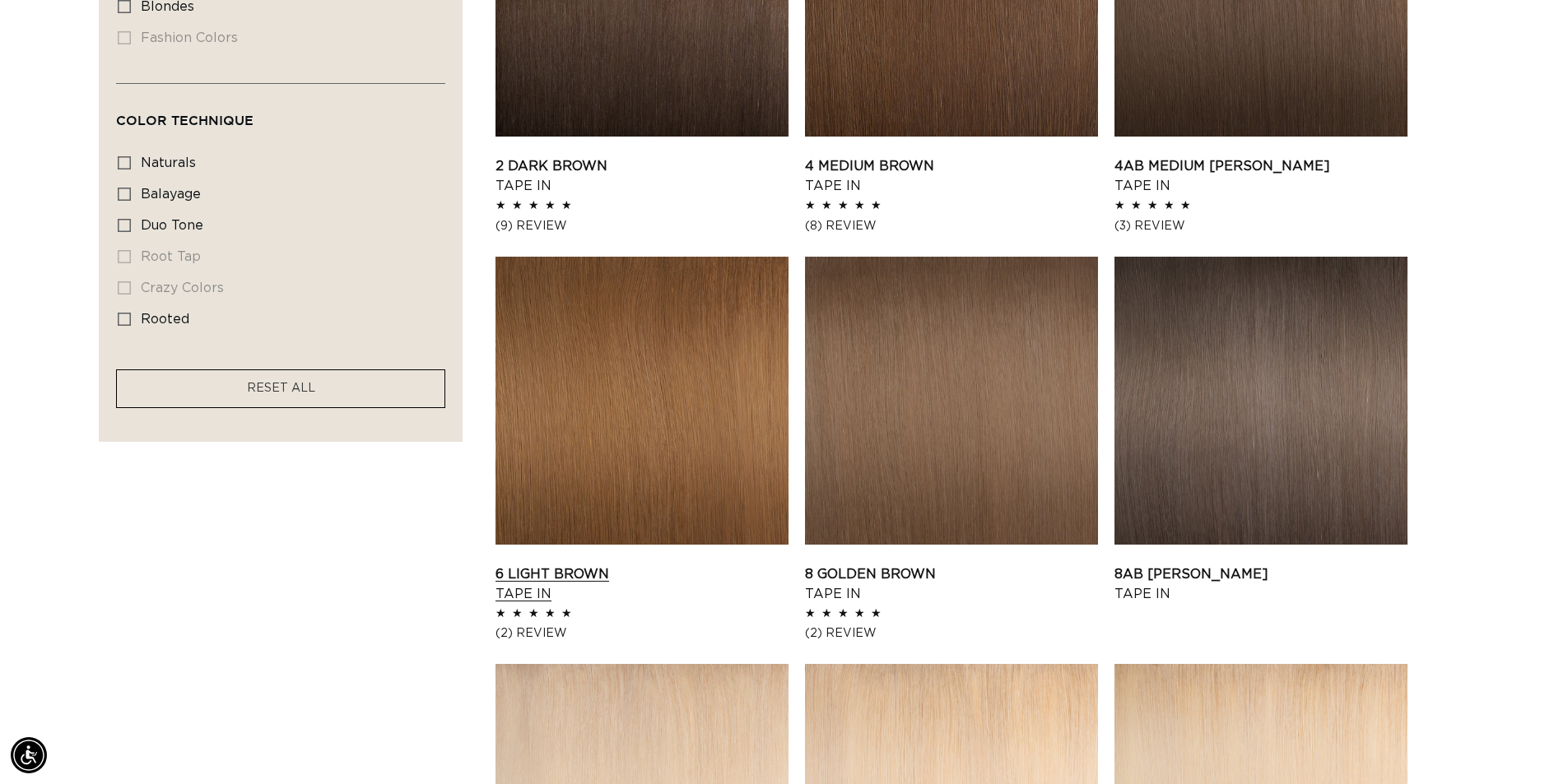
click at [541, 564] on link "6 Light Brown Tape In" at bounding box center [642, 584] width 293 height 40
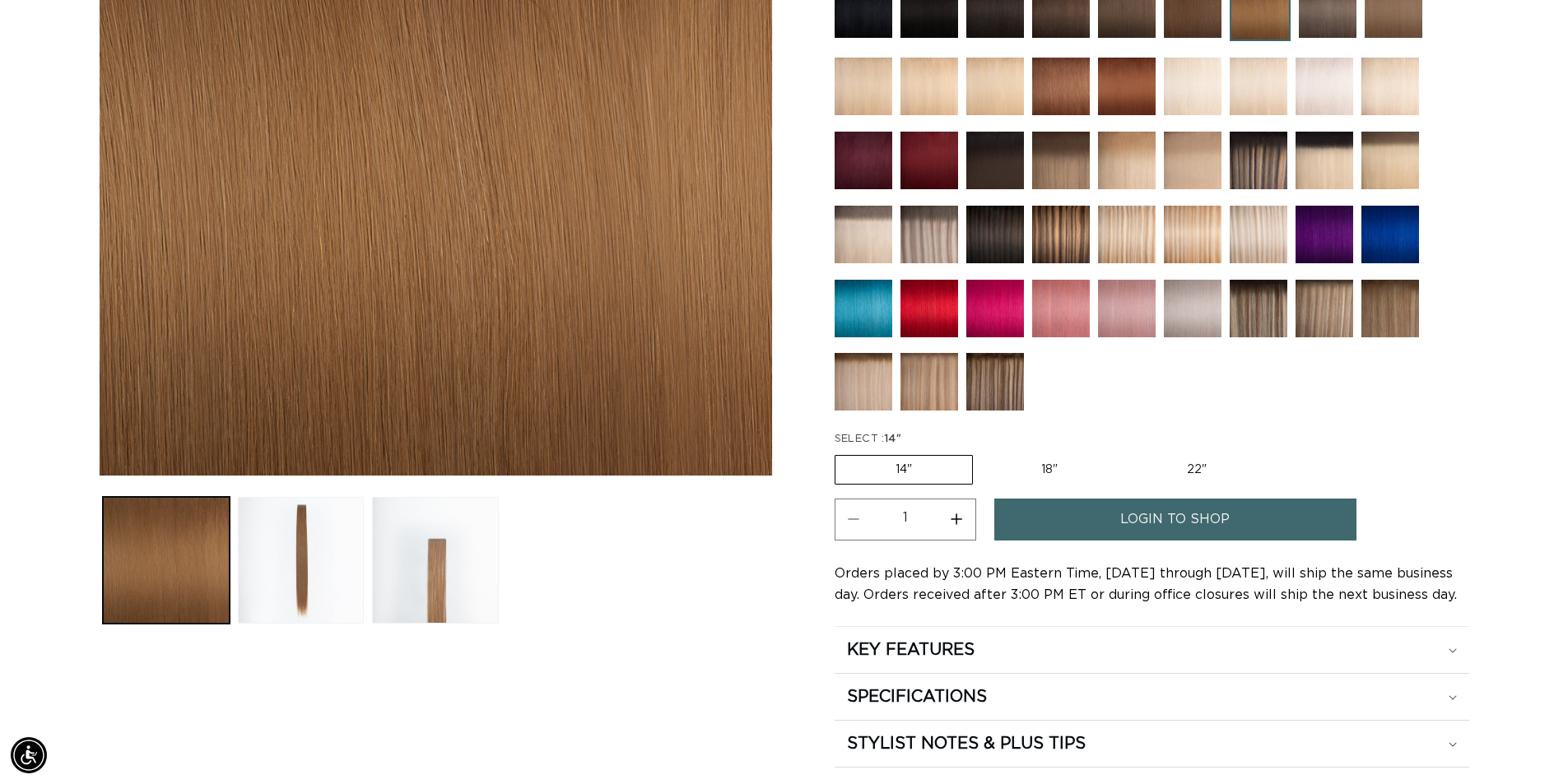
scroll to position [412, 0]
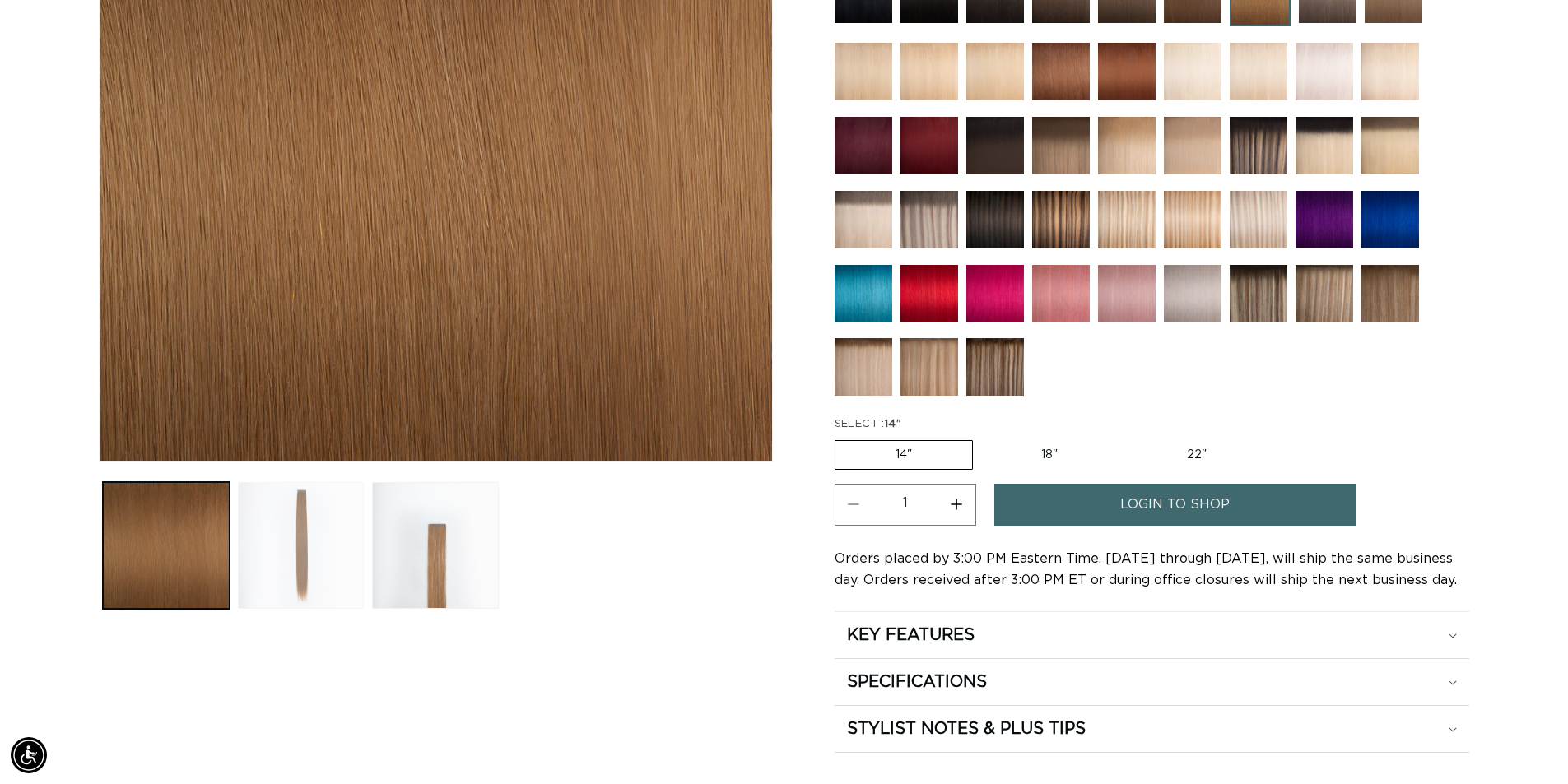
click at [323, 558] on button "Load image 2 in gallery view" at bounding box center [301, 546] width 127 height 127
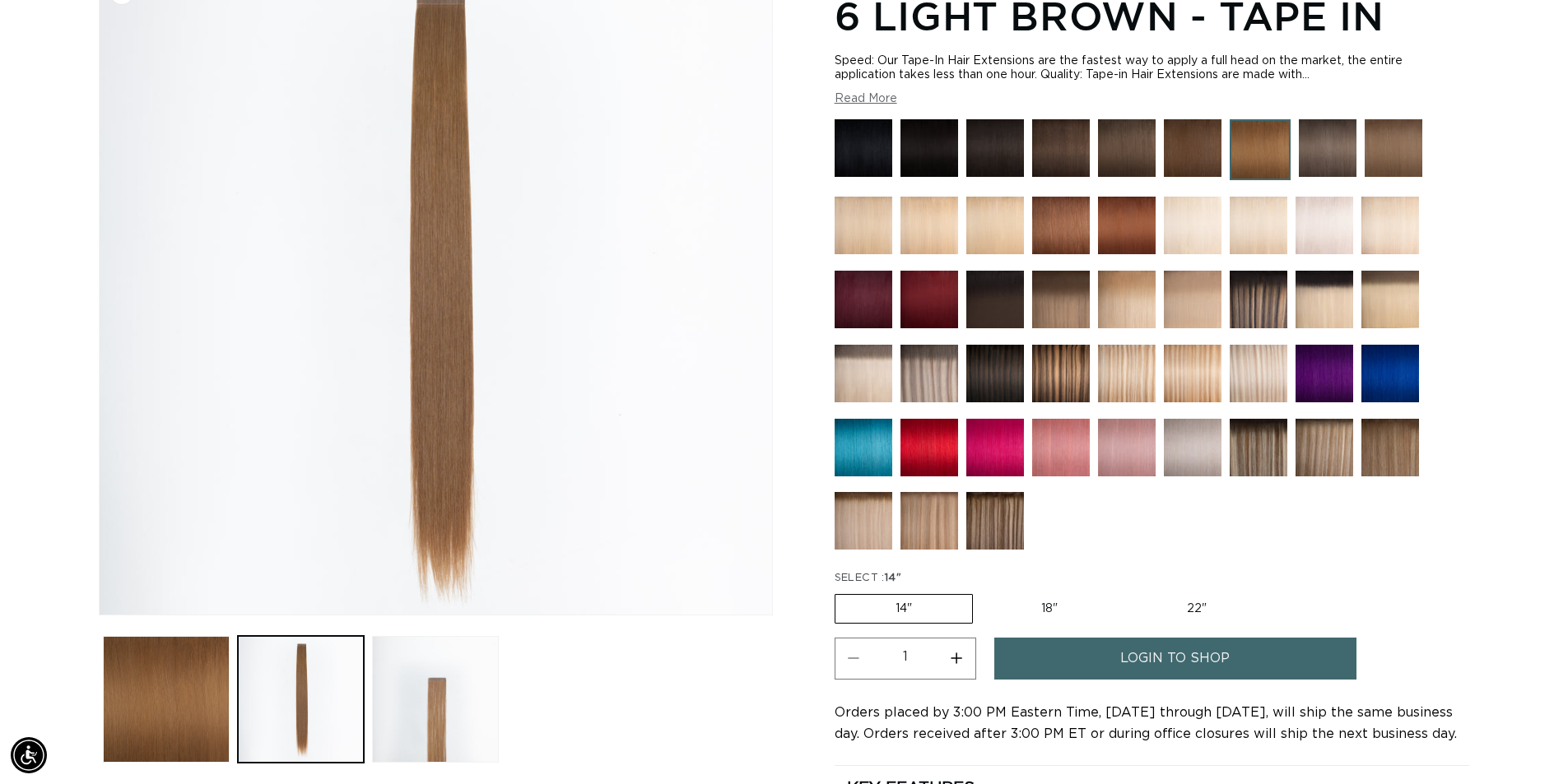
scroll to position [227, 0]
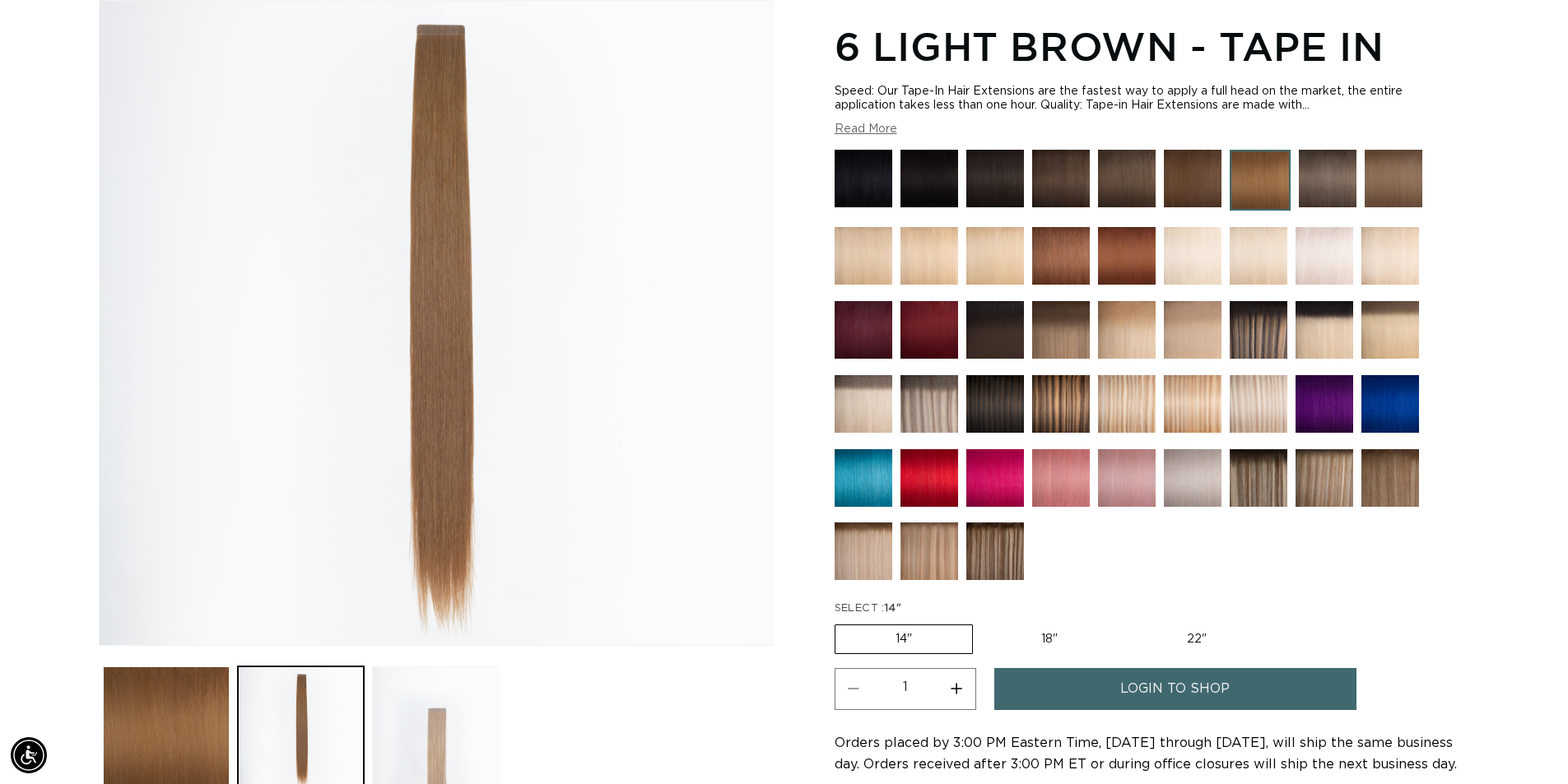
click at [450, 736] on button "Load image 3 in gallery view" at bounding box center [436, 730] width 127 height 127
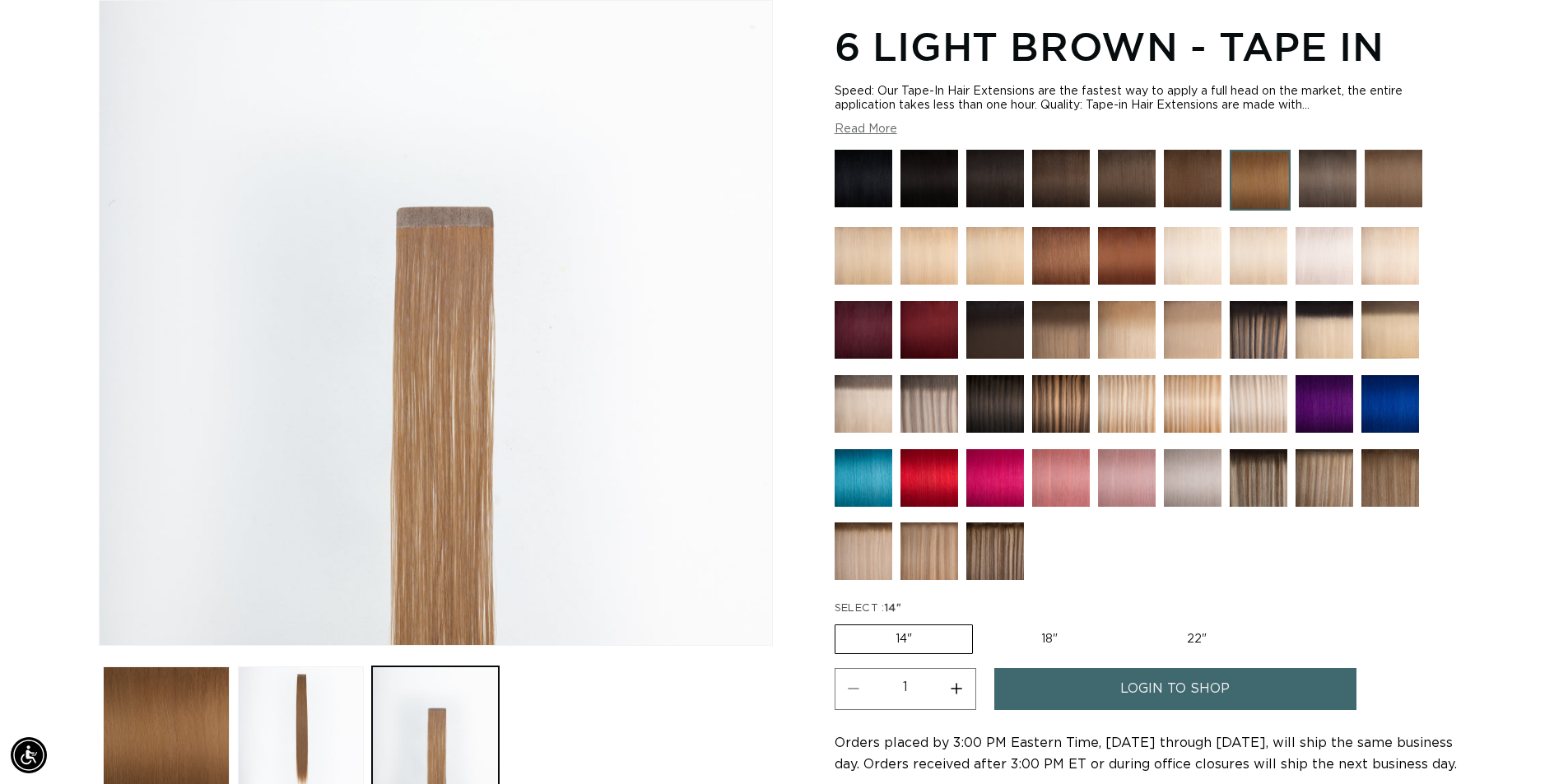
scroll to position [0, 2902]
click at [341, 703] on button "Load image 2 in gallery view" at bounding box center [301, 730] width 127 height 127
